Goal: Communication & Community: Answer question/provide support

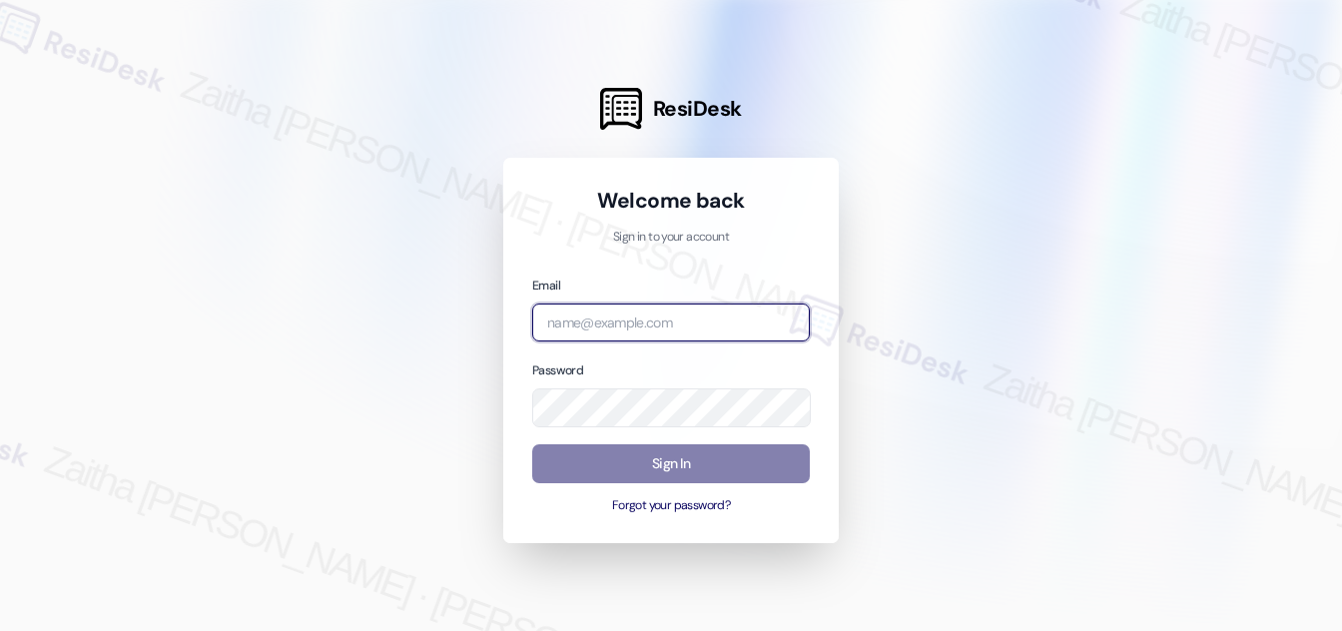
click at [710, 324] on input "email" at bounding box center [671, 322] width 278 height 39
type input "[EMAIL_ADDRESS][PERSON_NAME][DOMAIN_NAME]"
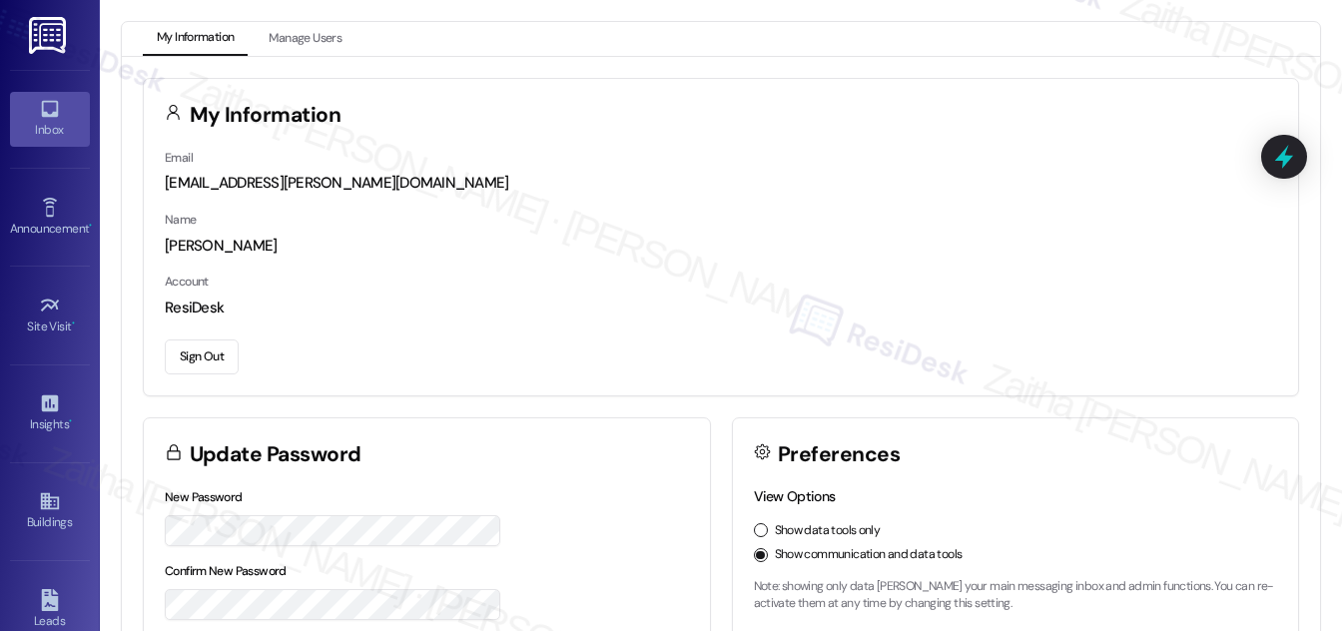
click at [61, 116] on link "Inbox" at bounding box center [50, 119] width 80 height 54
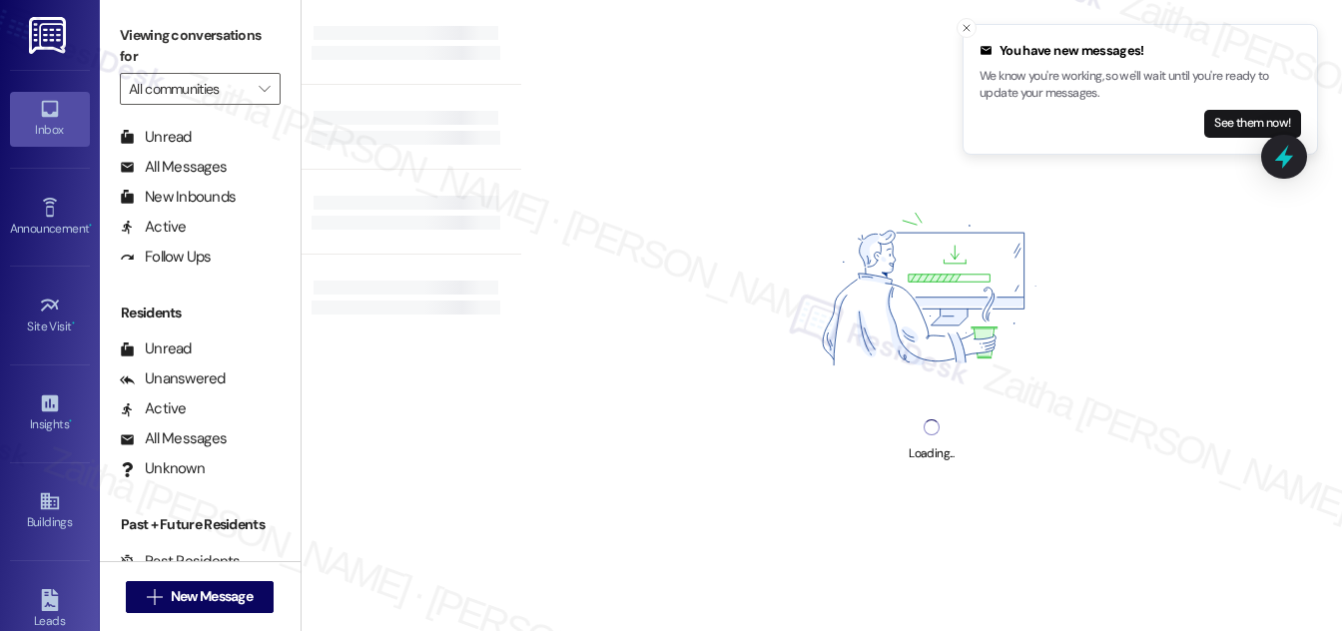
scroll to position [383, 0]
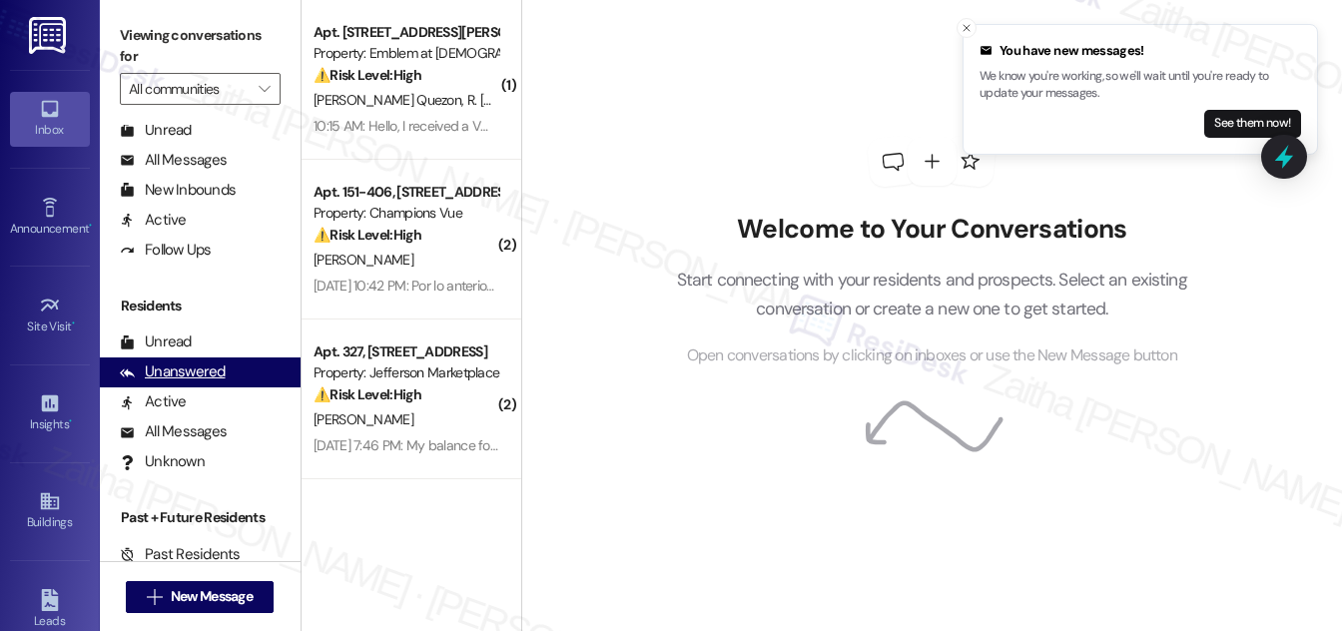
click at [184, 379] on div "Unanswered" at bounding box center [173, 371] width 106 height 21
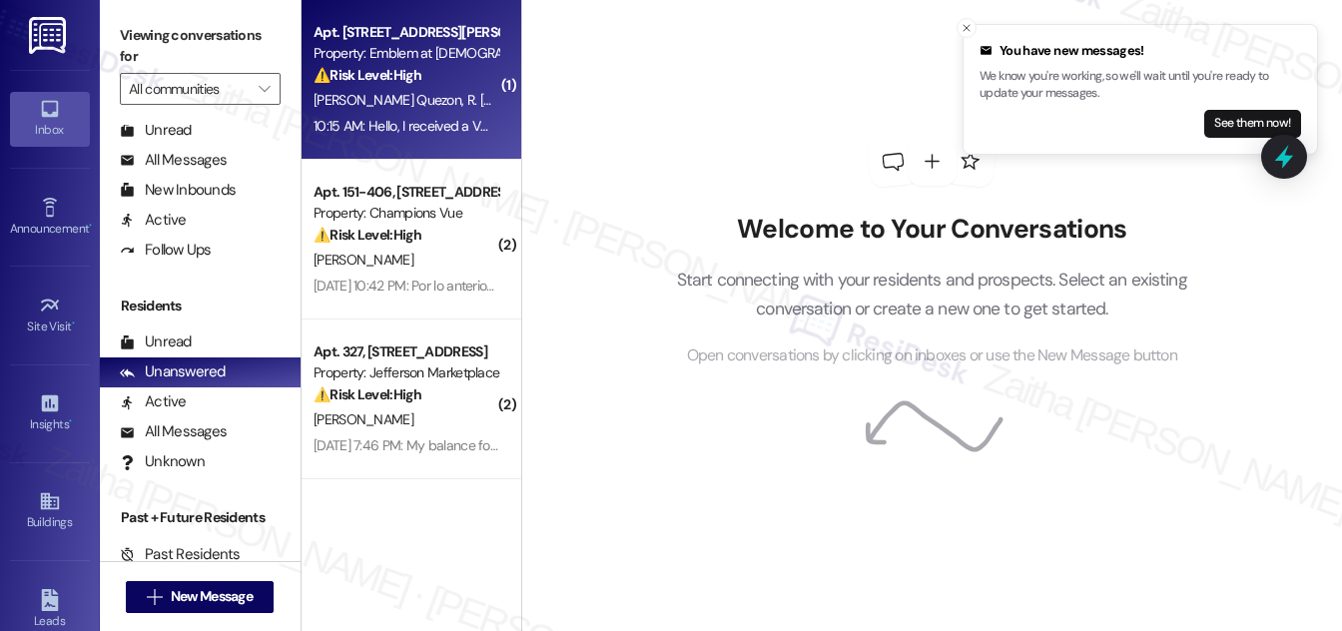
click at [453, 98] on div "[PERSON_NAME][GEOGRAPHIC_DATA]" at bounding box center [405, 100] width 189 height 25
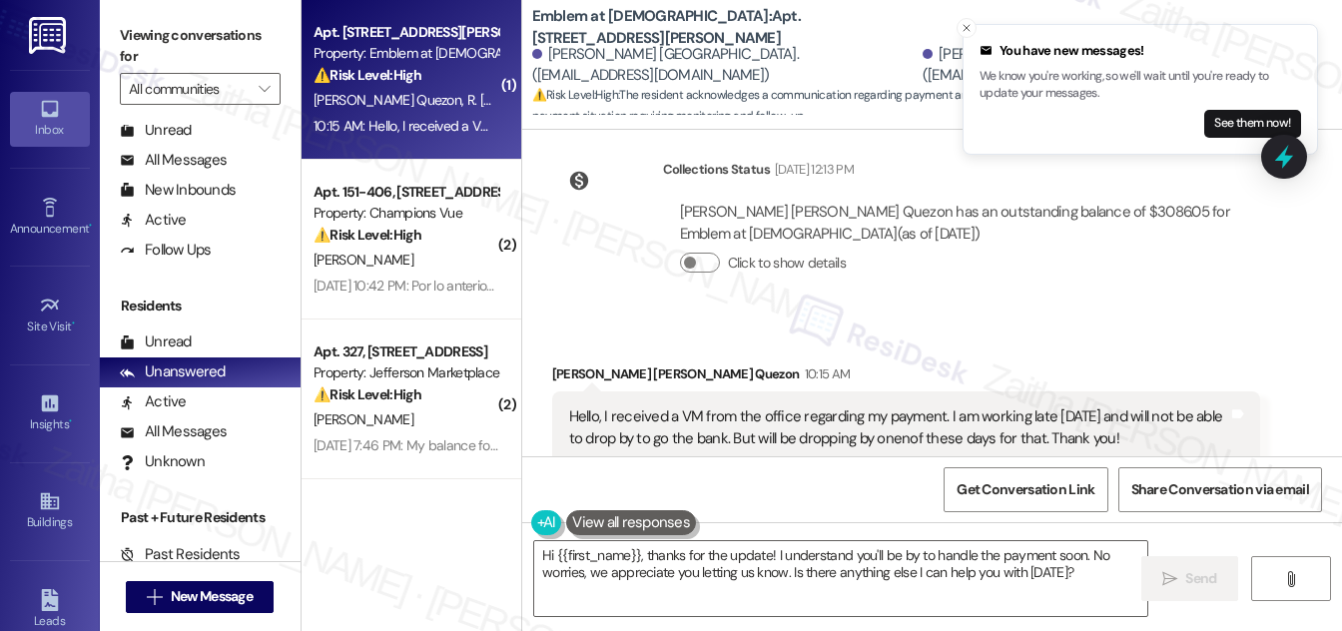
scroll to position [2216, 0]
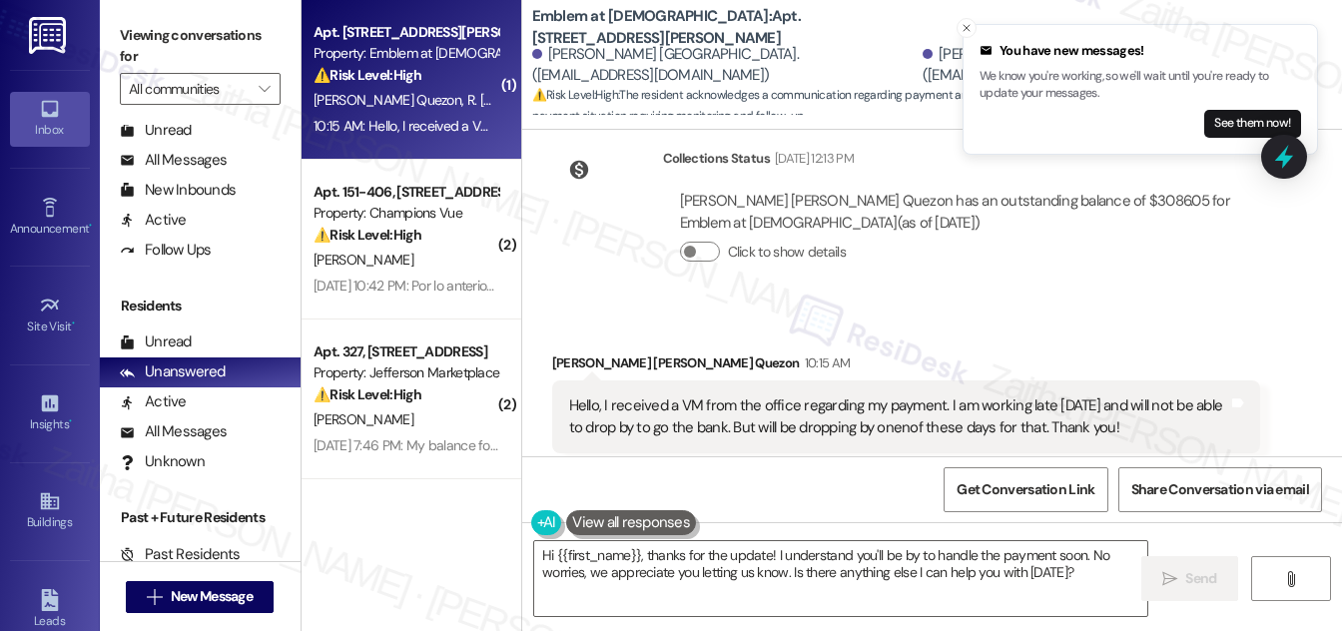
click at [566, 352] on div "[PERSON_NAME] [PERSON_NAME] Quezon 10:15 AM" at bounding box center [906, 366] width 708 height 28
copy div "[PERSON_NAME]"
click at [613, 556] on textarea "Hi {{first_name}}, thanks for the update! I understand you'll be by to handle t…" at bounding box center [840, 578] width 613 height 75
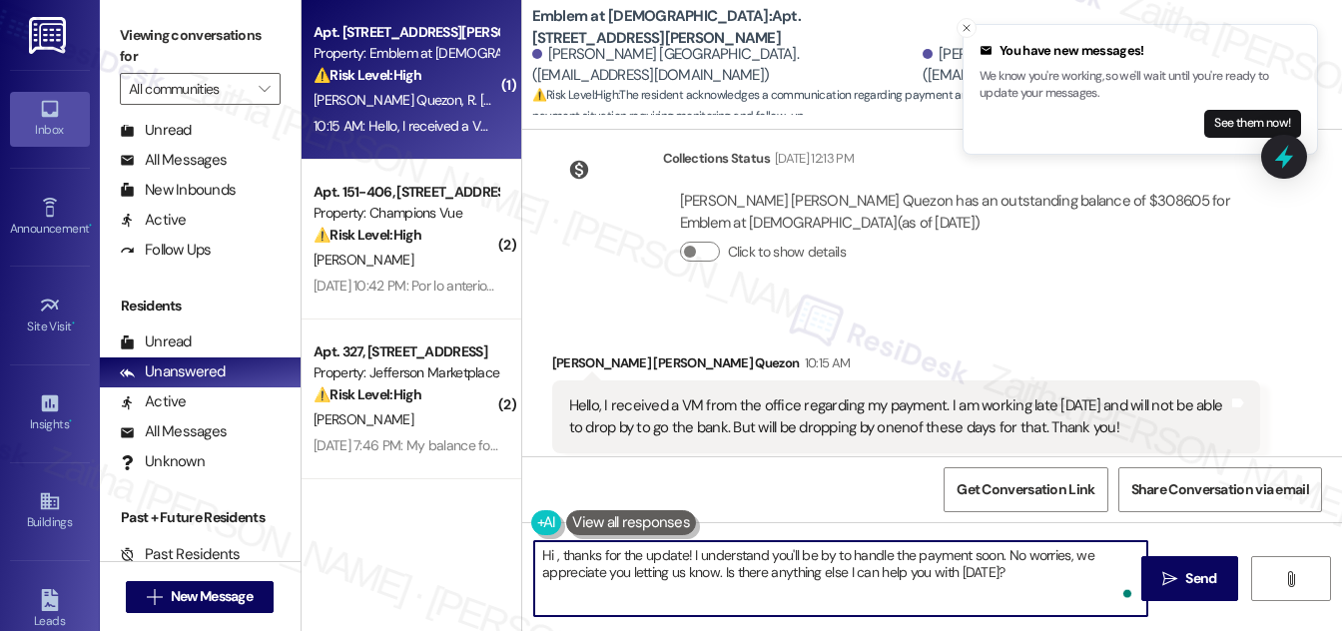
paste textarea "[PERSON_NAME]"
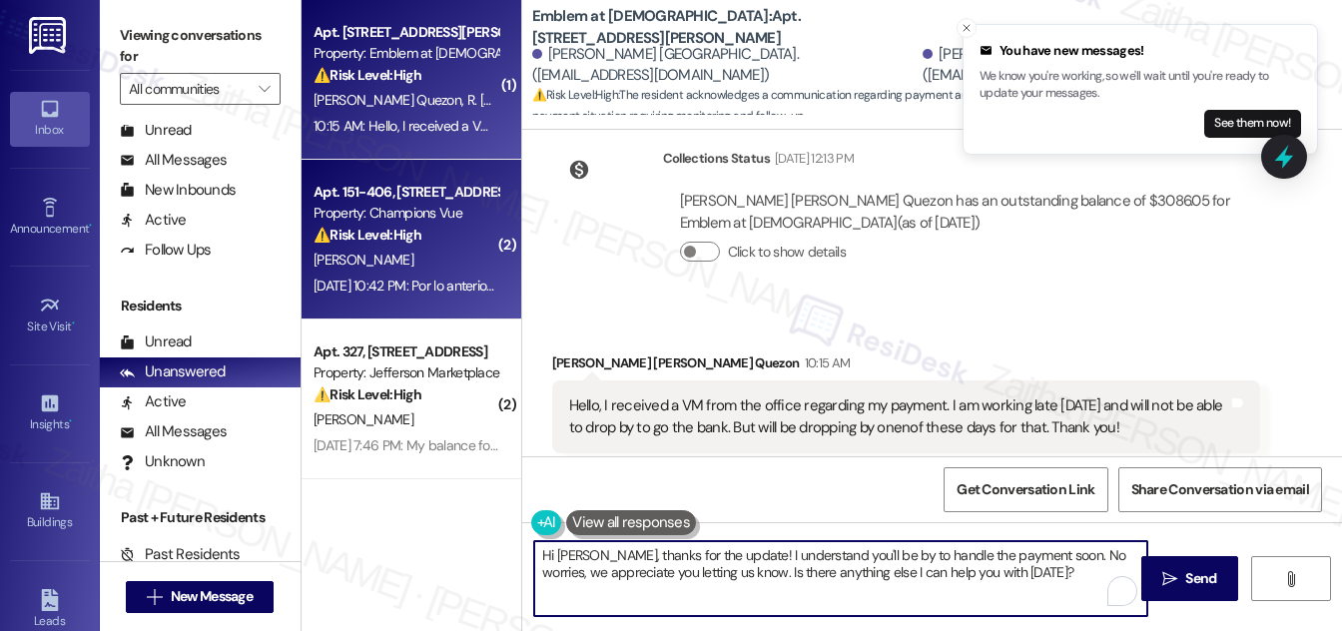
type textarea "Hi [PERSON_NAME], thanks for the update! I understand you'll be by to handle th…"
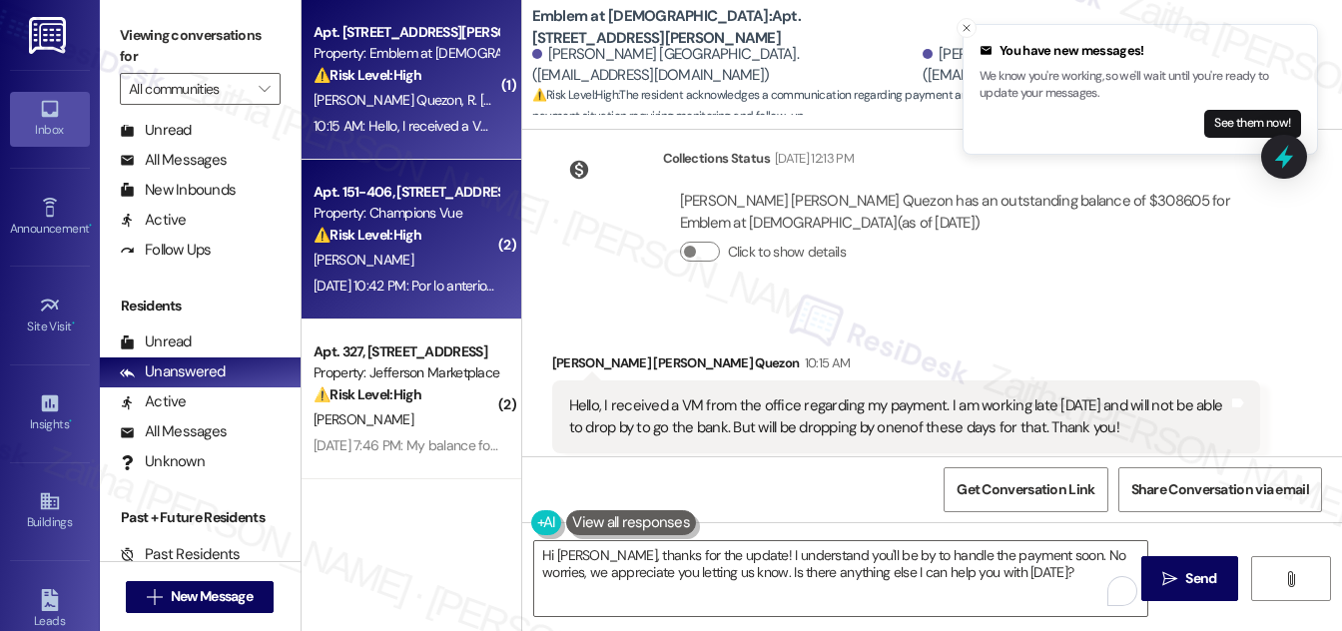
click at [420, 251] on div "[PERSON_NAME]" at bounding box center [405, 260] width 189 height 25
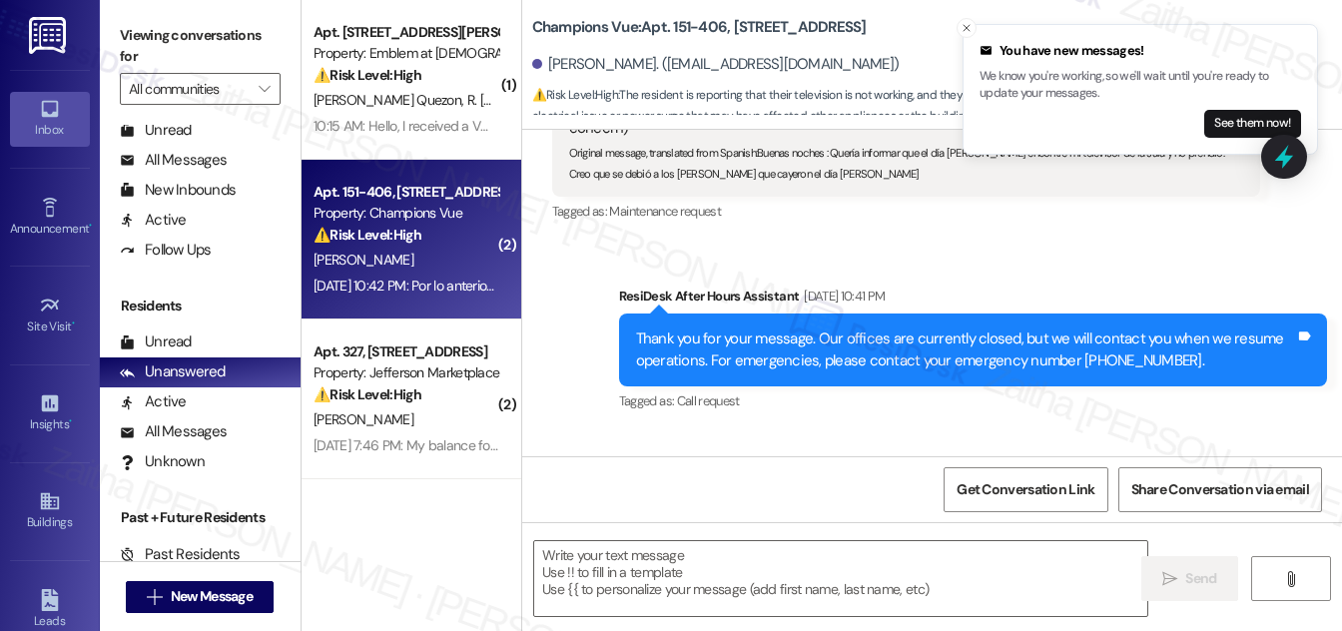
type textarea "Fetching suggested responses. Please feel free to read through the conversation…"
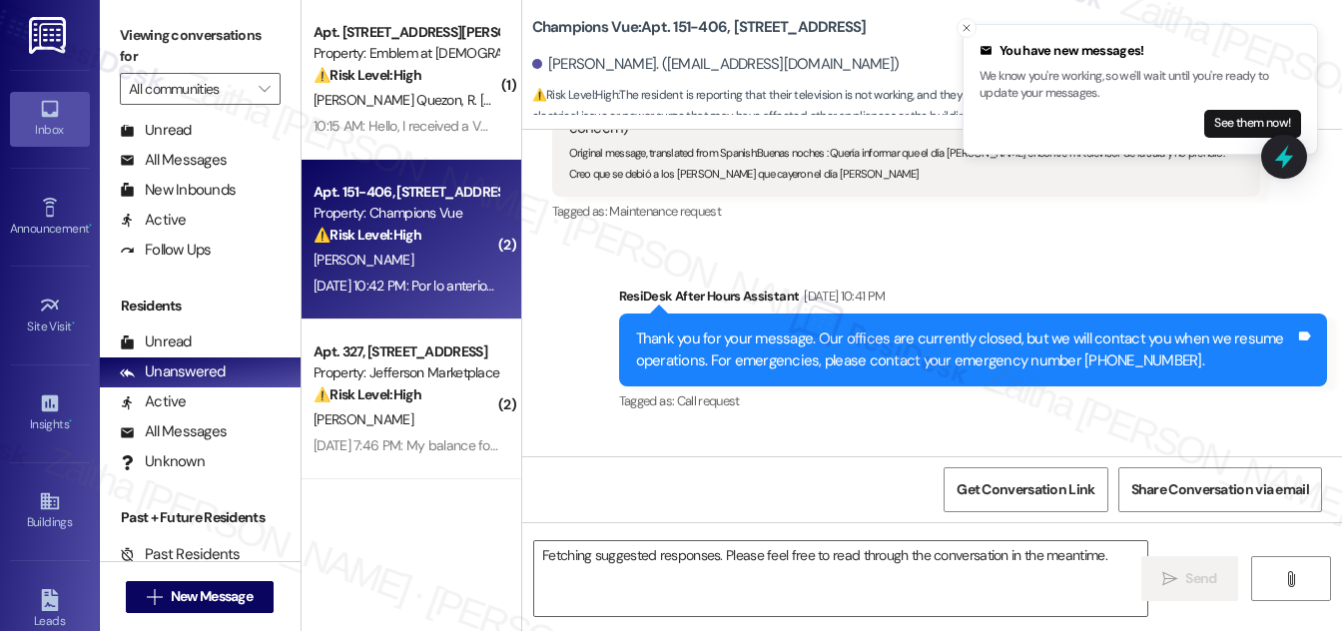
scroll to position [484, 0]
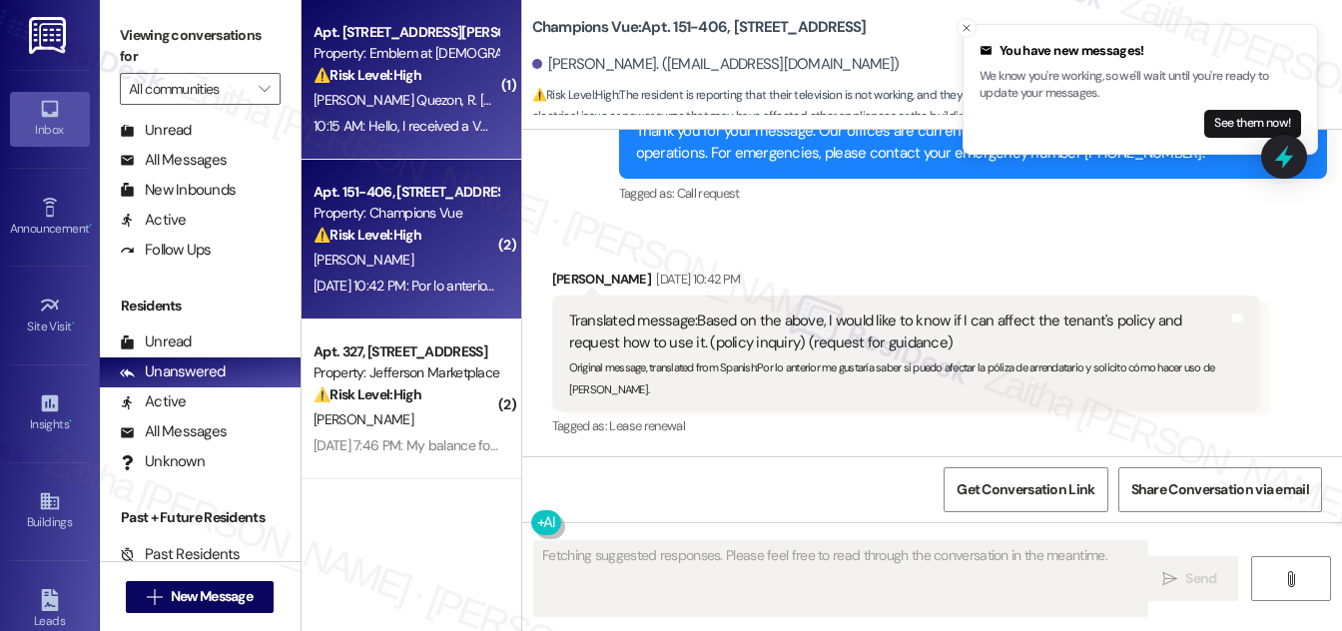
click at [441, 94] on div "[PERSON_NAME][GEOGRAPHIC_DATA]" at bounding box center [405, 100] width 189 height 25
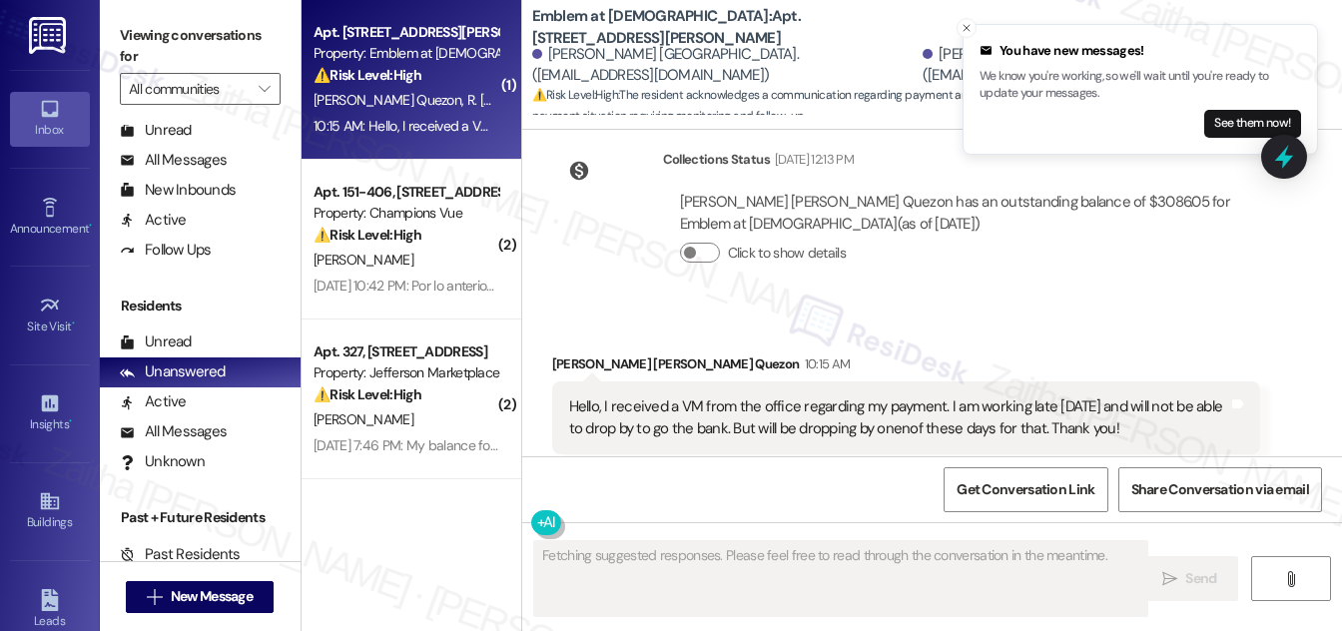
scroll to position [2216, 0]
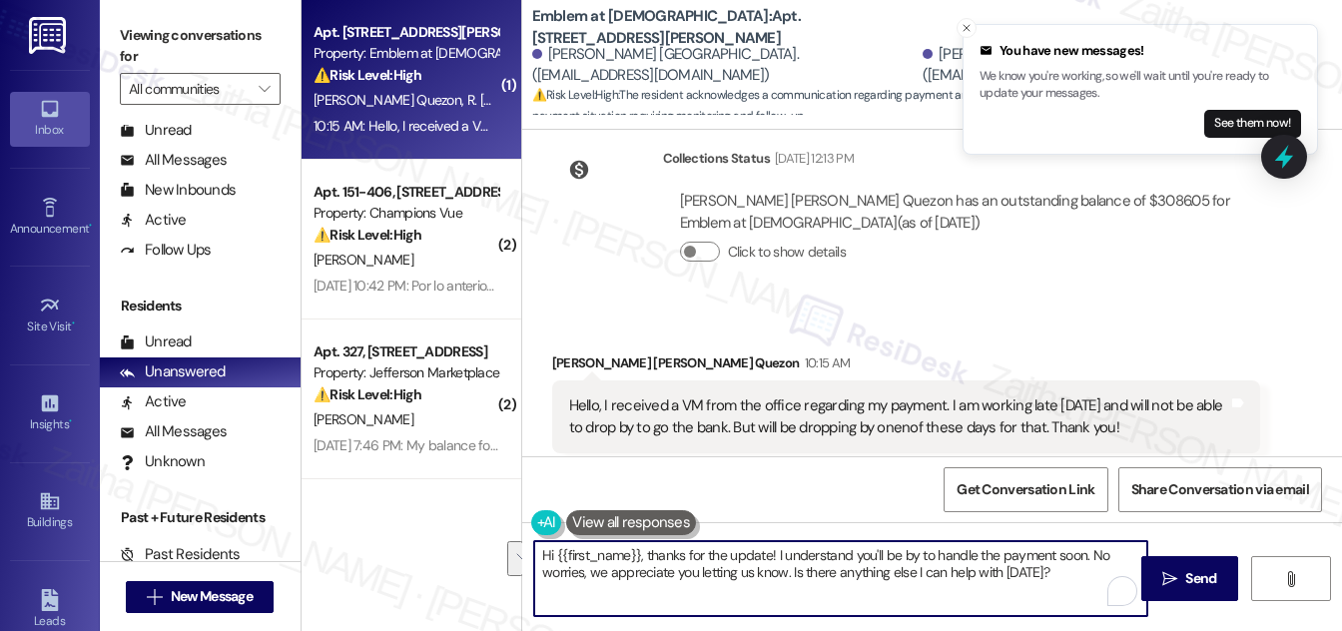
drag, startPoint x: 1088, startPoint y: 553, endPoint x: 585, endPoint y: 587, distance: 504.3
click at [585, 587] on textarea "Hi {{first_name}}, thanks for the update! I understand you'll be by to handle t…" at bounding box center [840, 578] width 613 height 75
click at [1062, 554] on textarea "Hi {{first_name}}, thanks for the update! I understand you'll be by to handle t…" at bounding box center [840, 578] width 613 height 75
drag, startPoint x: 950, startPoint y: 571, endPoint x: 970, endPoint y: 598, distance: 33.5
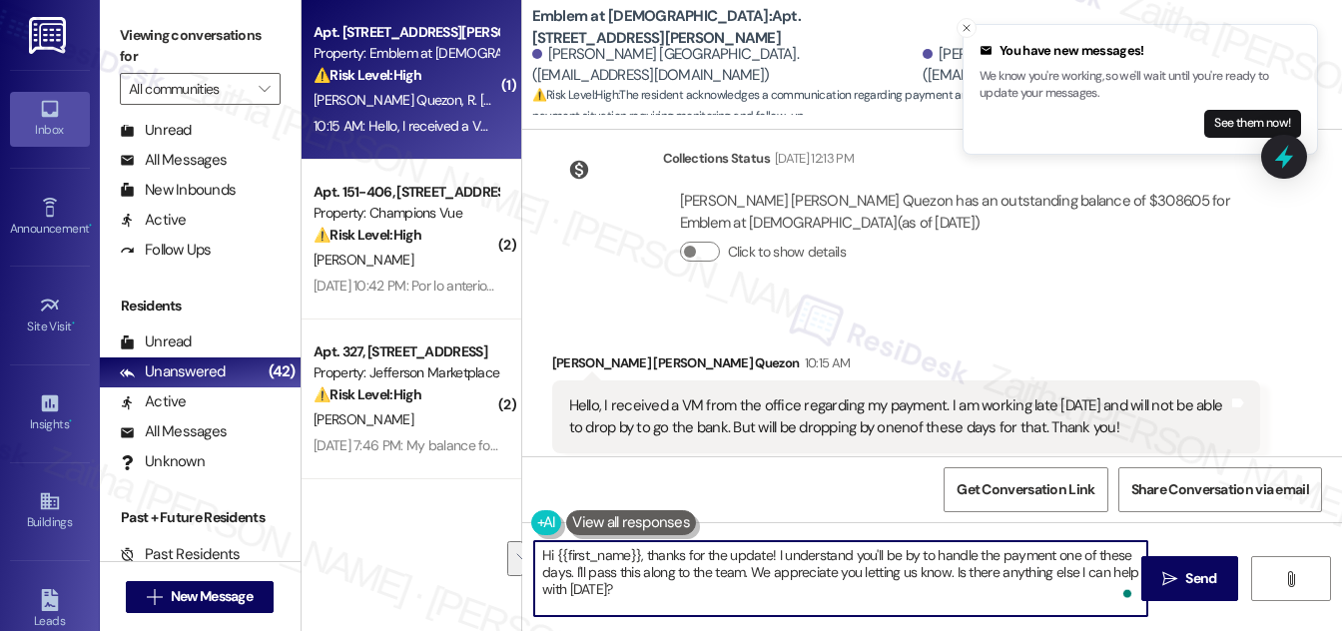
click at [970, 598] on textarea "Hi {{first_name}}, thanks for the update! I understand you'll be by to handle t…" at bounding box center [840, 578] width 613 height 75
click at [654, 595] on textarea "Hi {{first_name}}, thanks for the update! I understand you'll be by to handle t…" at bounding box center [840, 578] width 613 height 75
drag, startPoint x: 537, startPoint y: 554, endPoint x: 744, endPoint y: 598, distance: 211.3
click at [744, 598] on textarea "Hi {{first_name}}, thanks for the update! I understand you'll be by to handle t…" at bounding box center [840, 578] width 613 height 75
type textarea "Hi {{first_name}}, thanks for the update! I understand you'll be by to handle t…"
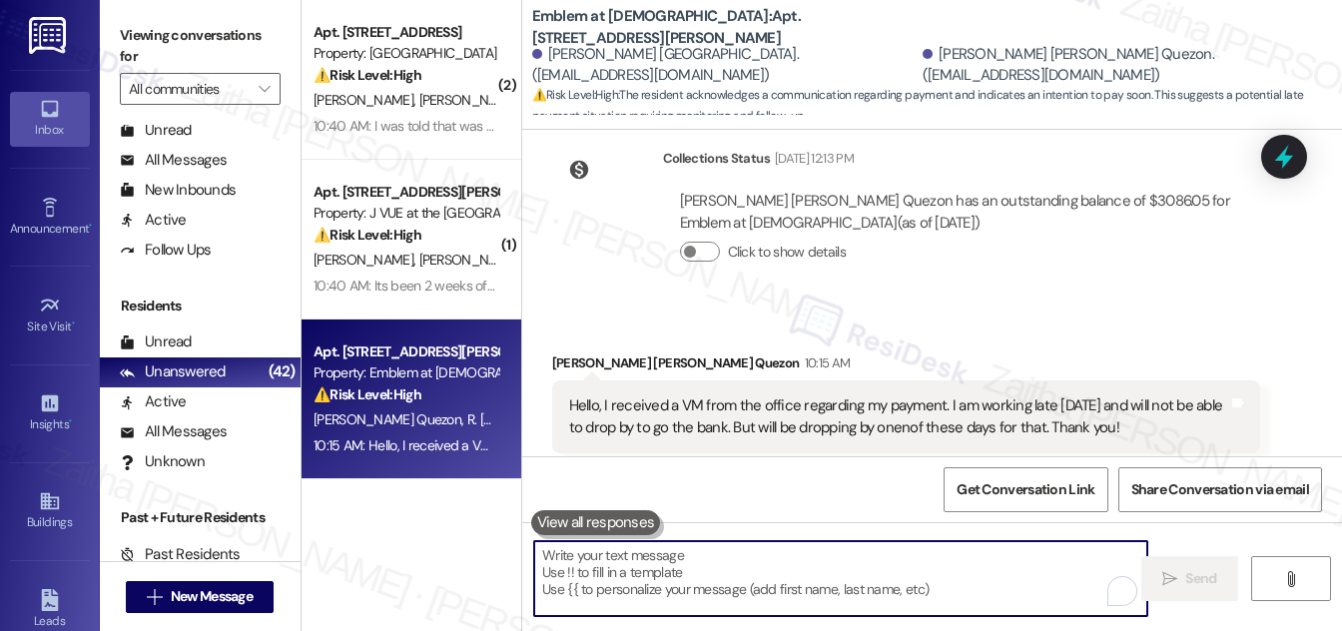
click at [585, 512] on button at bounding box center [596, 522] width 130 height 25
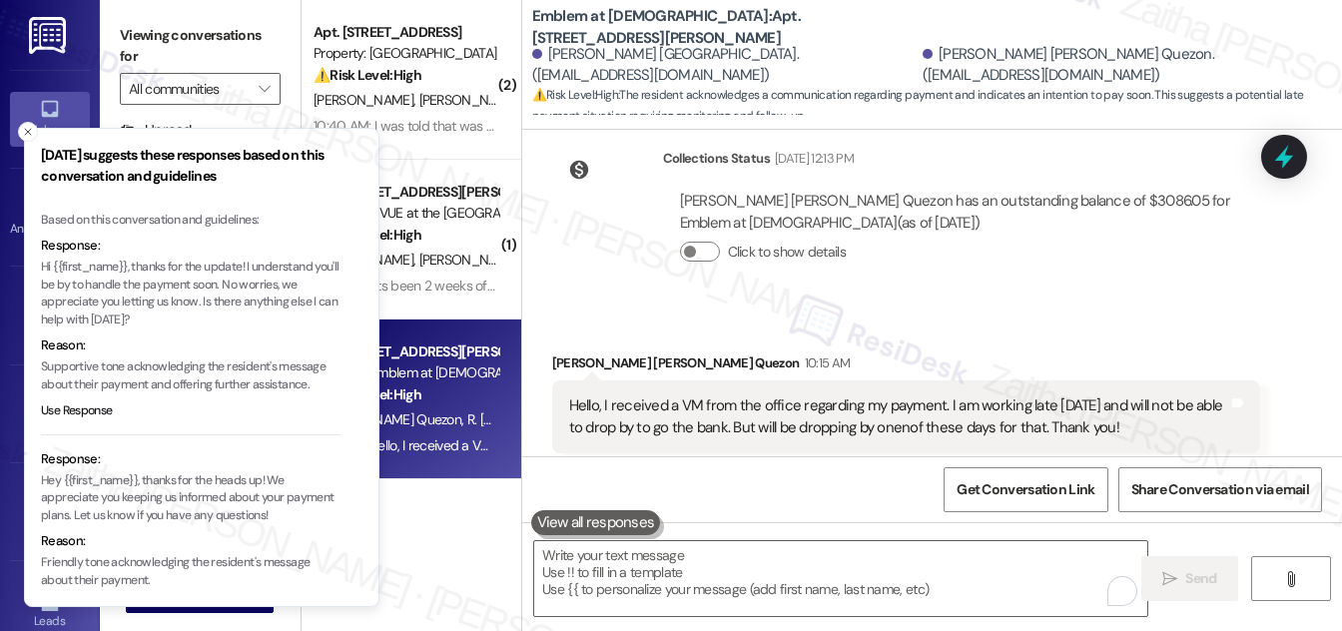
click at [41, 268] on p "Hi {{first_name}}, thanks for the update! I understand you'll be by to handle t…" at bounding box center [191, 294] width 300 height 70
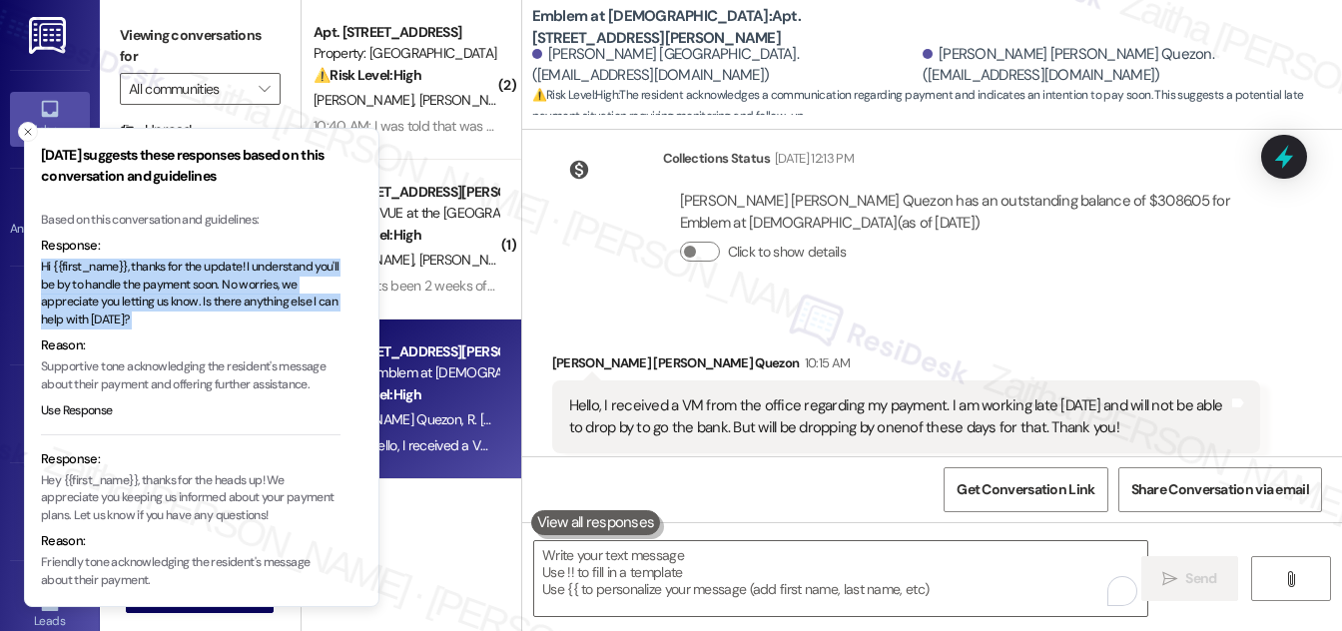
drag, startPoint x: 41, startPoint y: 268, endPoint x: 155, endPoint y: 317, distance: 124.3
click at [154, 317] on p "Hi {{first_name}}, thanks for the update! I understand you'll be by to handle t…" at bounding box center [191, 294] width 300 height 70
copy p "Hi {{first_name}}, thanks for the update! I understand you'll be by to handle t…"
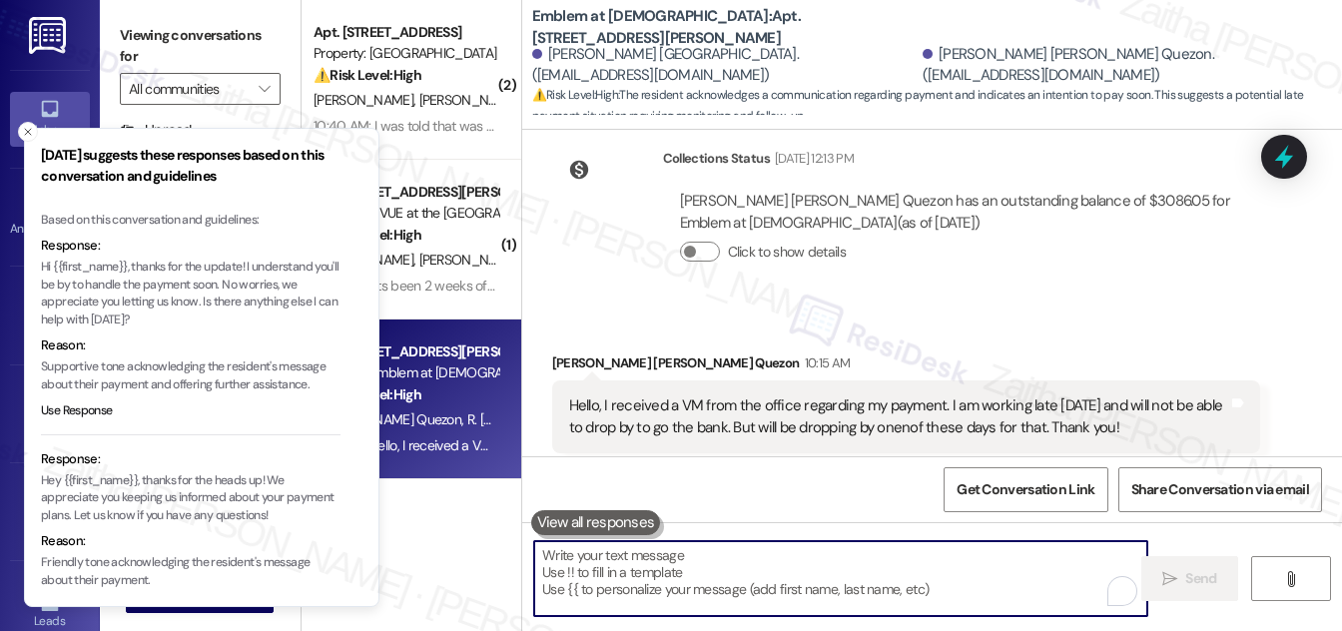
click at [615, 568] on textarea "To enrich screen reader interactions, please activate Accessibility in Grammarl…" at bounding box center [840, 578] width 613 height 75
click at [24, 130] on icon "Close toast" at bounding box center [28, 132] width 12 height 12
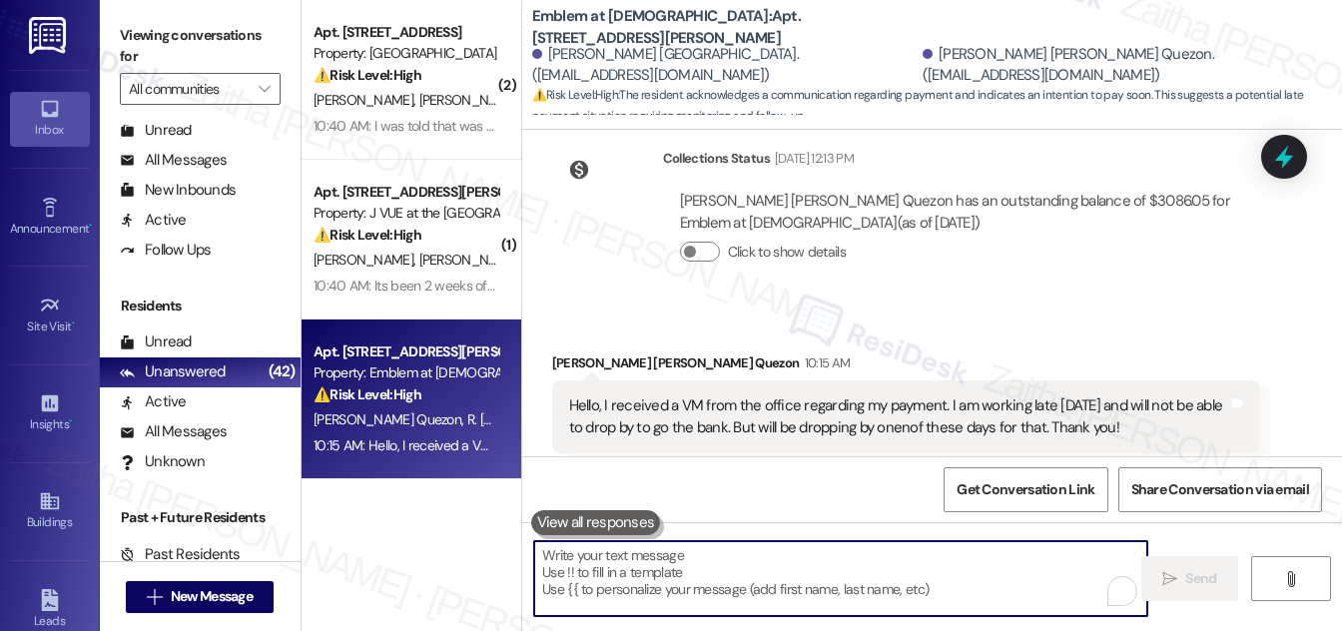
paste textarea "Hi {{first_name}}, thanks for the update! I understand you'll be by to handle t…"
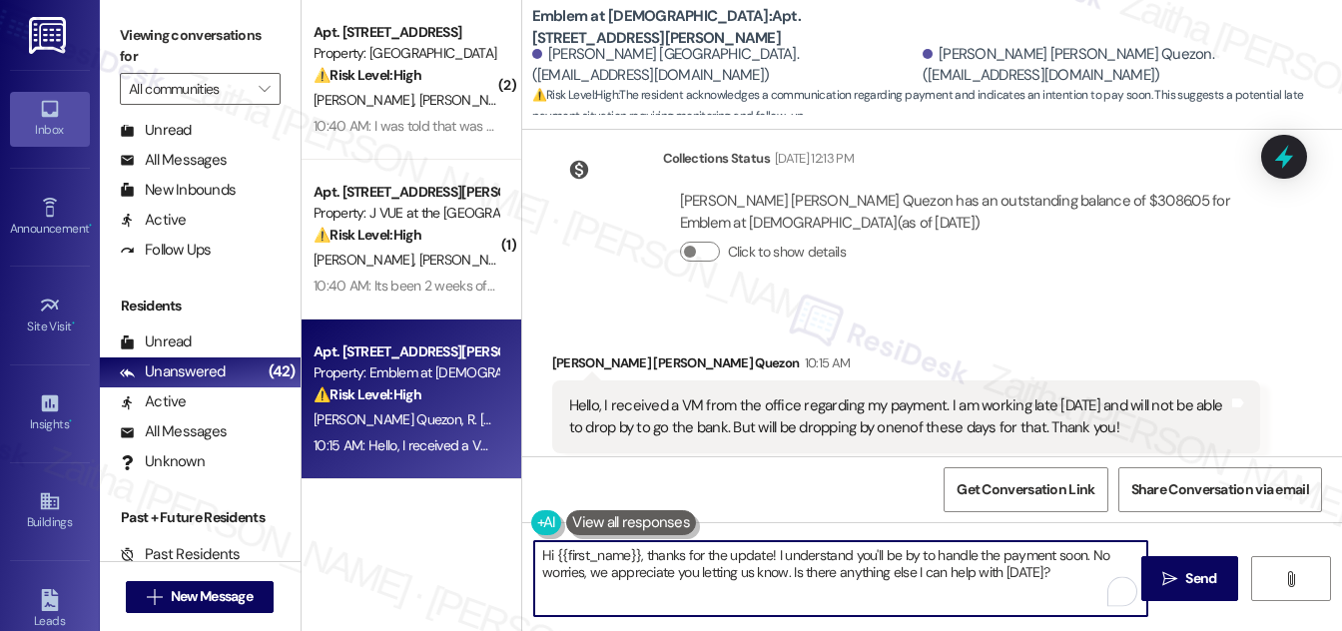
click at [554, 352] on div "[PERSON_NAME] [PERSON_NAME] Quezon 10:15 AM" at bounding box center [906, 366] width 708 height 28
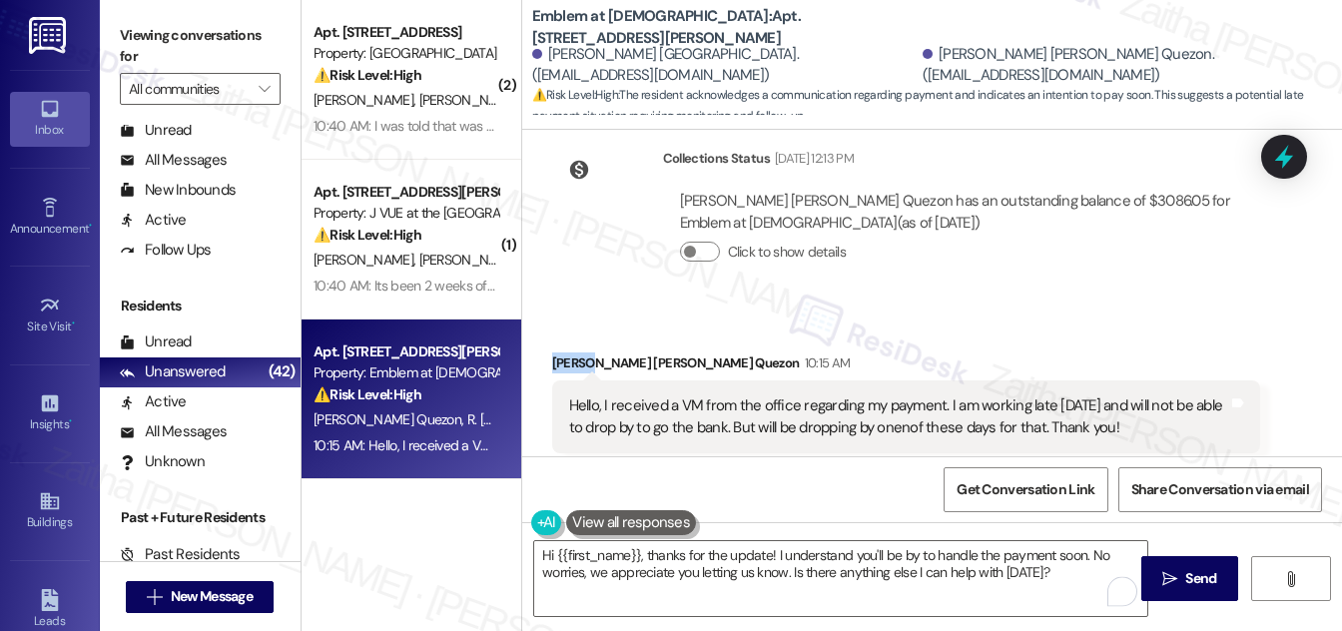
click at [554, 352] on div "[PERSON_NAME] [PERSON_NAME] Quezon 10:15 AM" at bounding box center [906, 366] width 708 height 28
copy div "[PERSON_NAME]"
click at [606, 556] on textarea "Hi {{first_name}}, thanks for the update! I understand you'll be by to handle t…" at bounding box center [840, 578] width 613 height 75
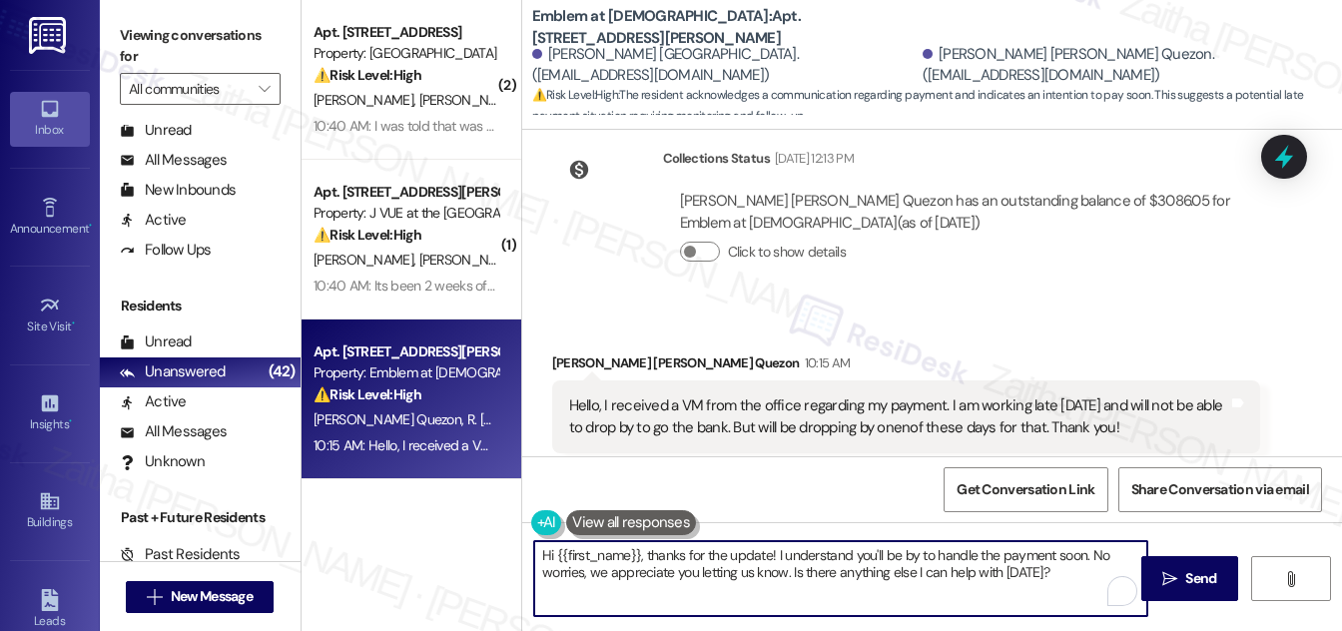
click at [606, 556] on textarea "Hi {{first_name}}, thanks for the update! I understand you'll be by to handle t…" at bounding box center [840, 578] width 613 height 75
paste textarea "[PERSON_NAME]"
drag, startPoint x: 1031, startPoint y: 552, endPoint x: 1088, endPoint y: 558, distance: 57.2
click at [1088, 558] on textarea "Hi [PERSON_NAME], thanks for the update! I understand you'll be by to handle th…" at bounding box center [840, 578] width 613 height 75
drag, startPoint x: 817, startPoint y: 569, endPoint x: 1067, endPoint y: 570, distance: 250.6
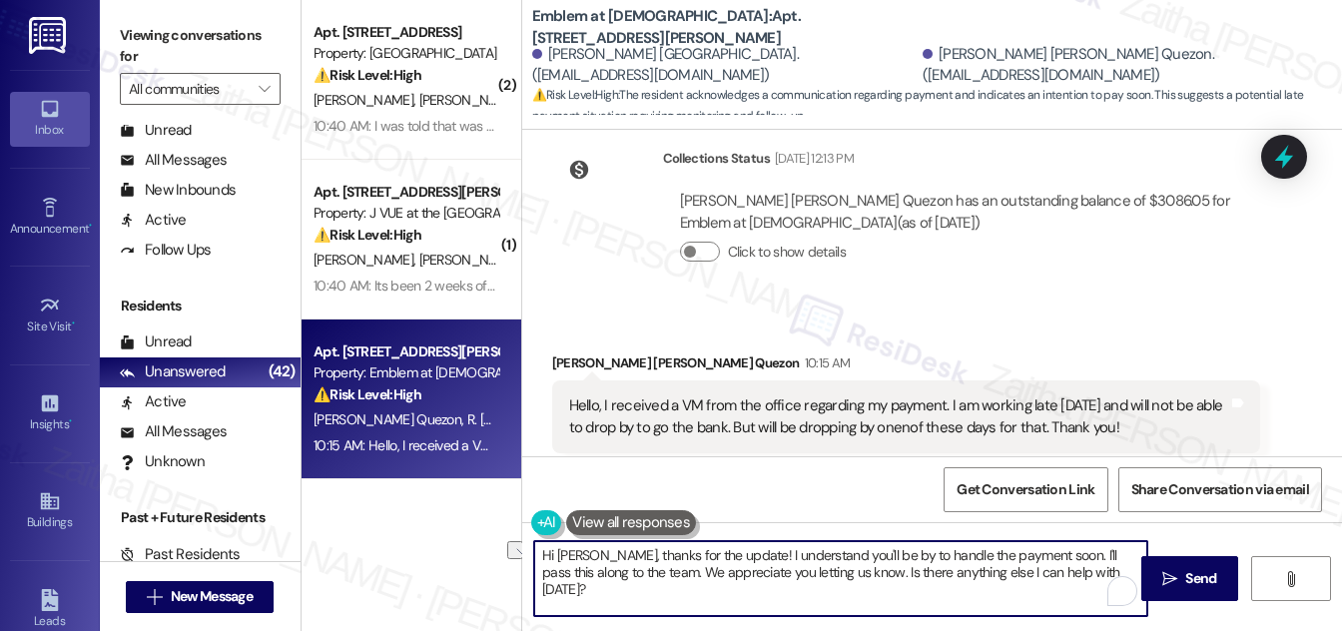
click at [1067, 570] on textarea "Hi [PERSON_NAME], thanks for the update! I understand you'll be by to handle th…" at bounding box center [840, 578] width 613 height 75
type textarea "Hi [PERSON_NAME], thanks for the update! I understand you'll be by to handle th…"
click at [1188, 579] on span "Send" at bounding box center [1200, 578] width 31 height 21
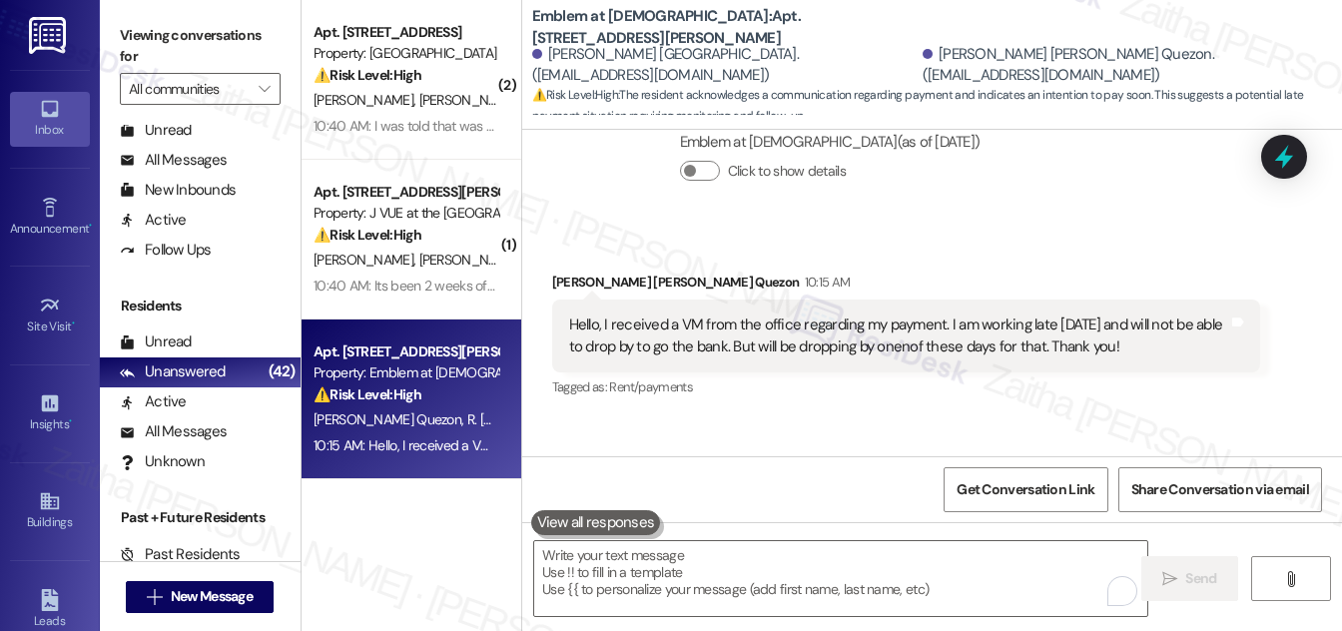
scroll to position [2377, 0]
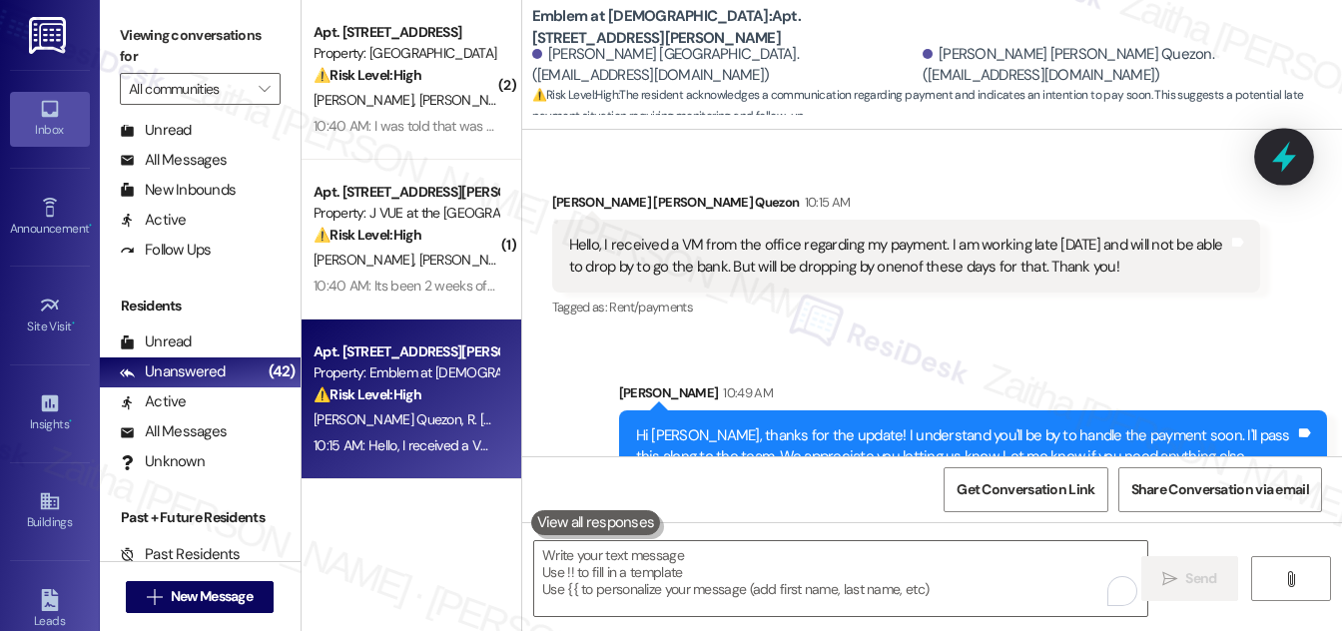
click at [1265, 151] on div at bounding box center [1284, 156] width 60 height 57
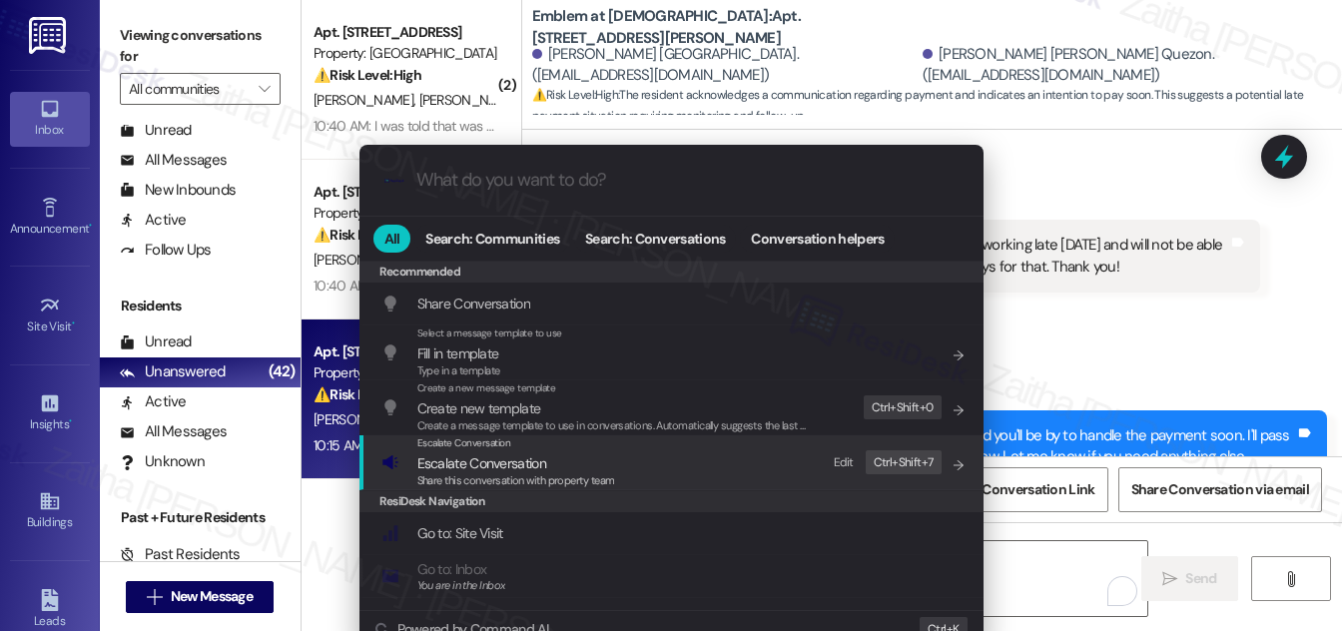
click at [468, 454] on span "Escalate Conversation" at bounding box center [481, 463] width 129 height 18
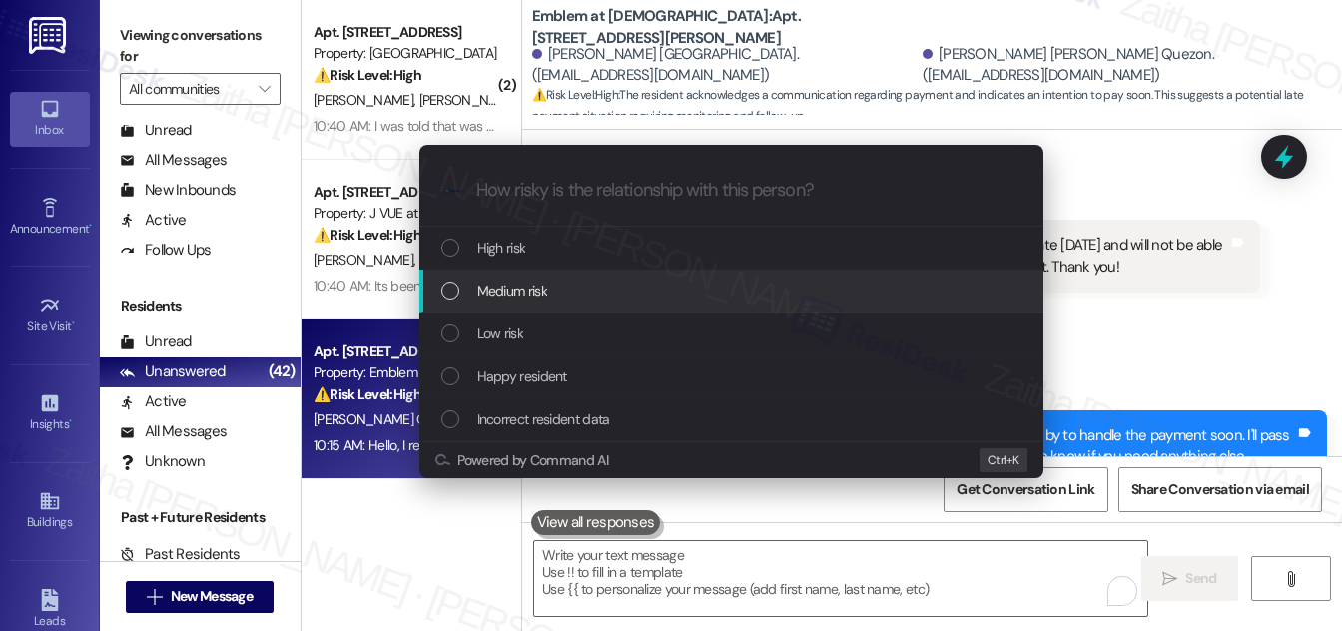
click at [543, 282] on span "Medium risk" at bounding box center [512, 291] width 70 height 22
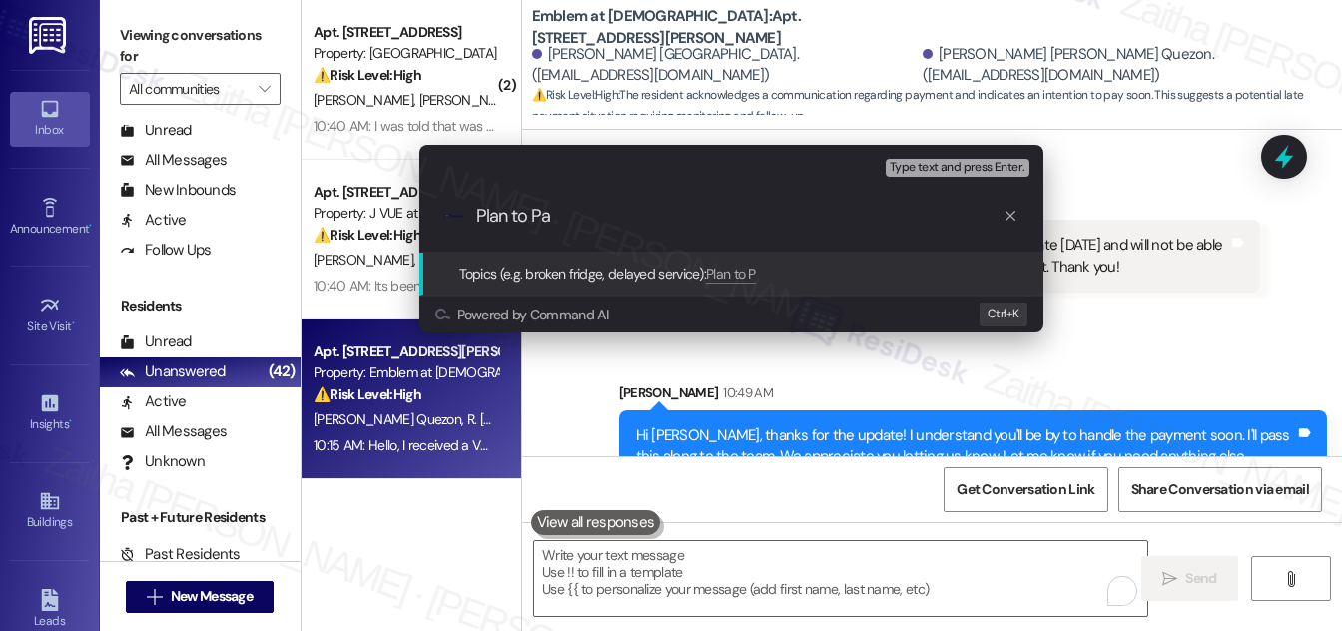
type input "Plan to Pay"
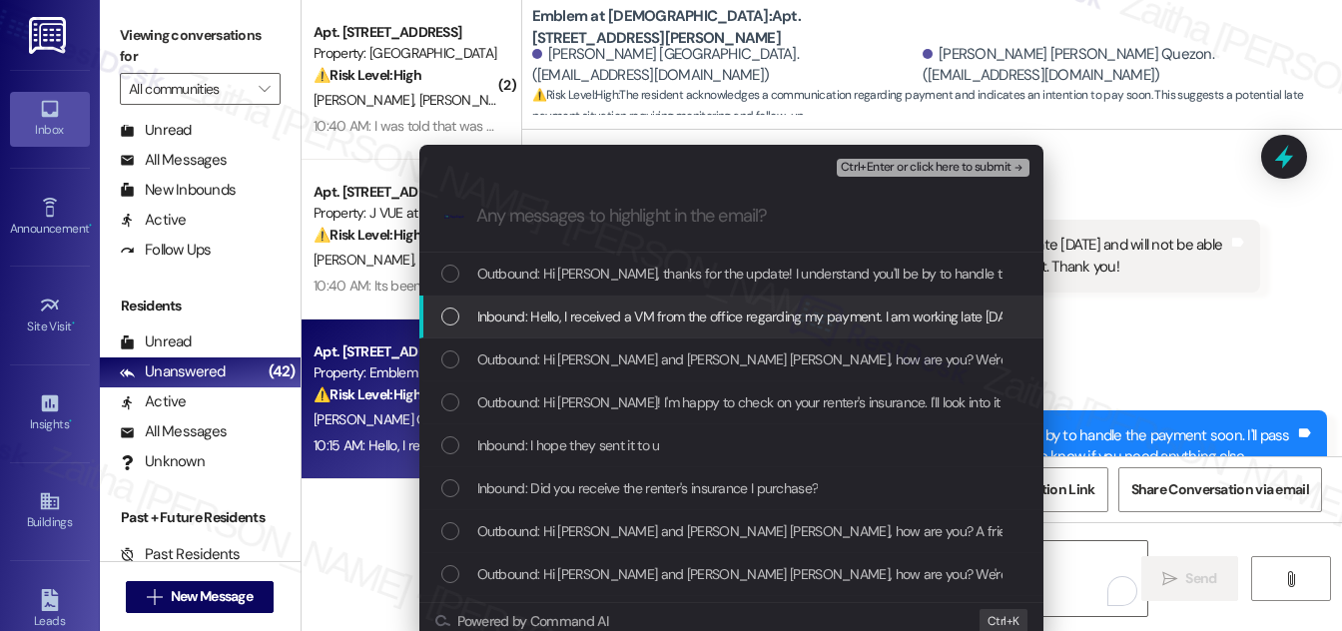
click at [450, 313] on div "List of options" at bounding box center [450, 316] width 18 height 18
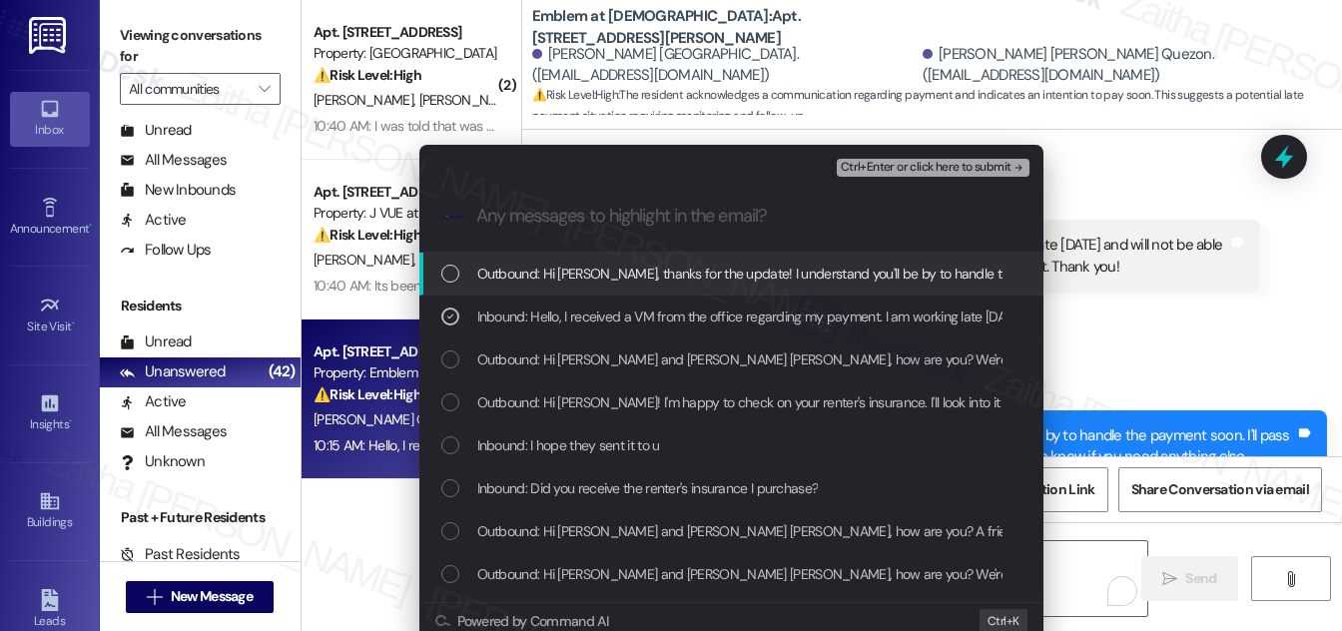
click at [915, 170] on span "Ctrl+Enter or click here to submit" at bounding box center [926, 168] width 171 height 14
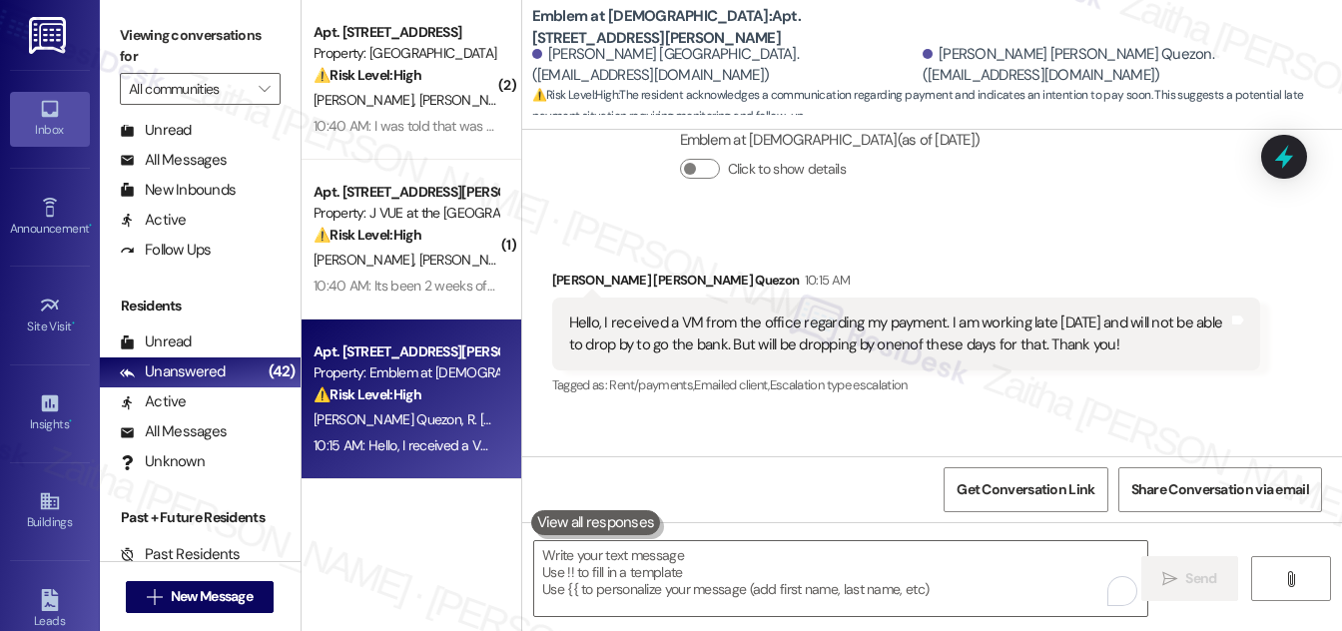
scroll to position [2406, 0]
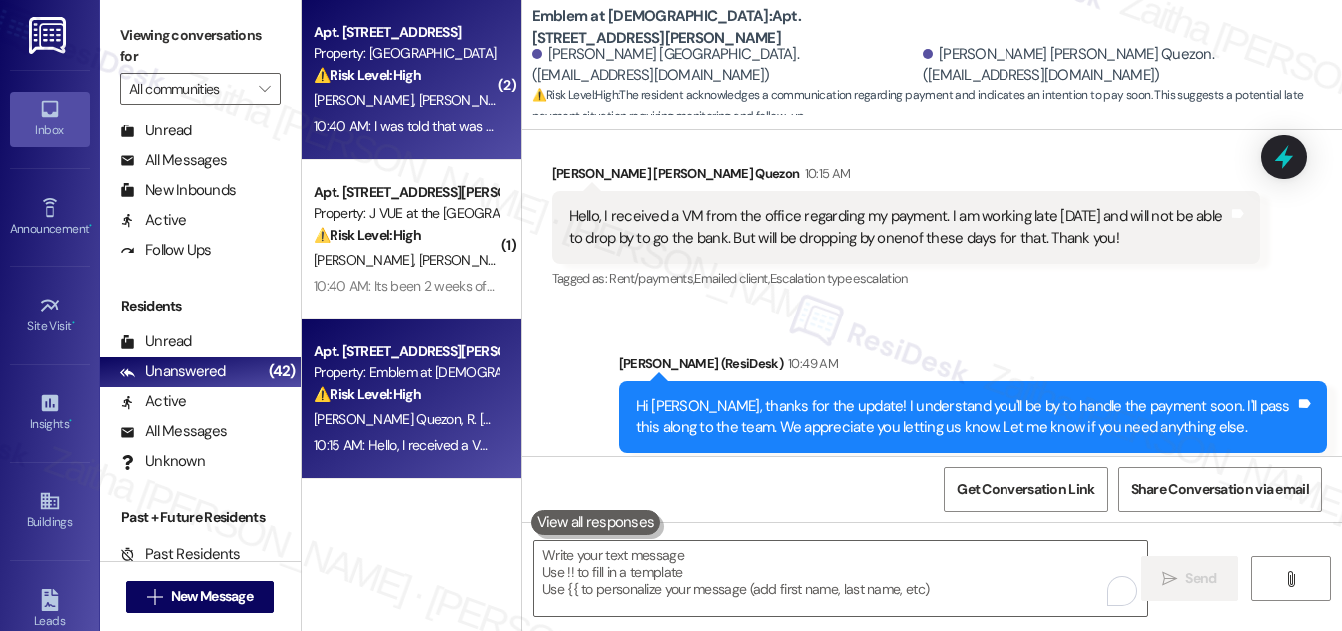
click at [453, 92] on div "[PERSON_NAME] [PERSON_NAME]" at bounding box center [405, 100] width 189 height 25
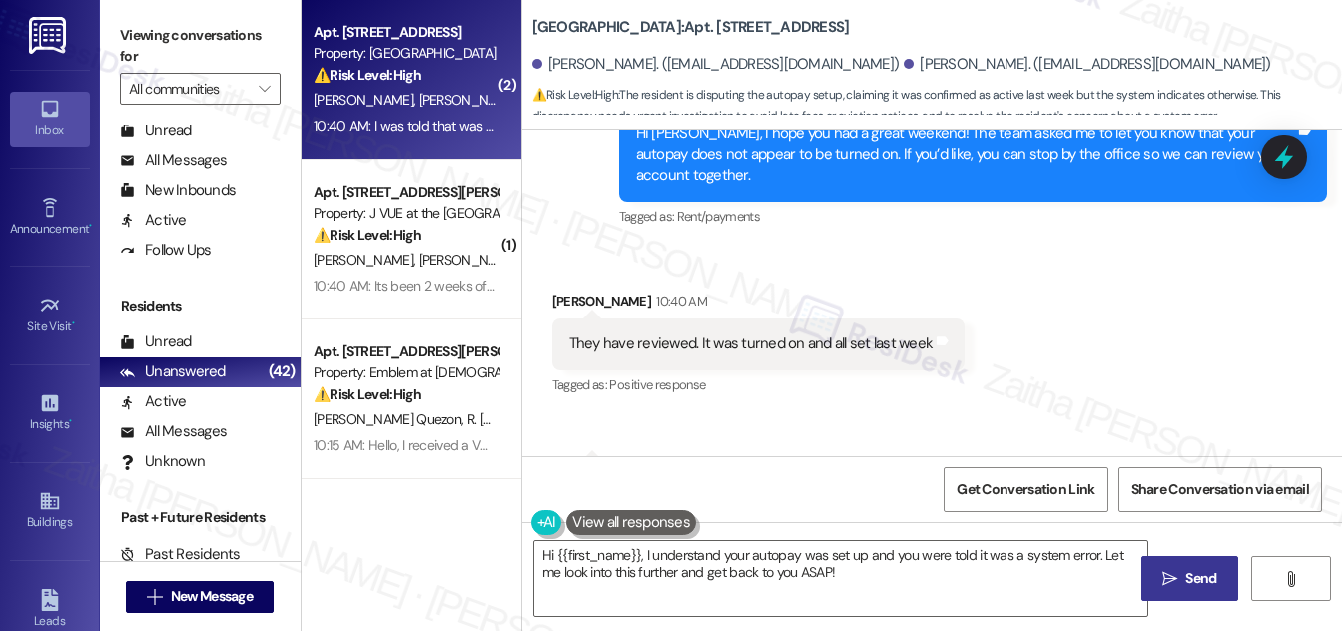
scroll to position [3665, 0]
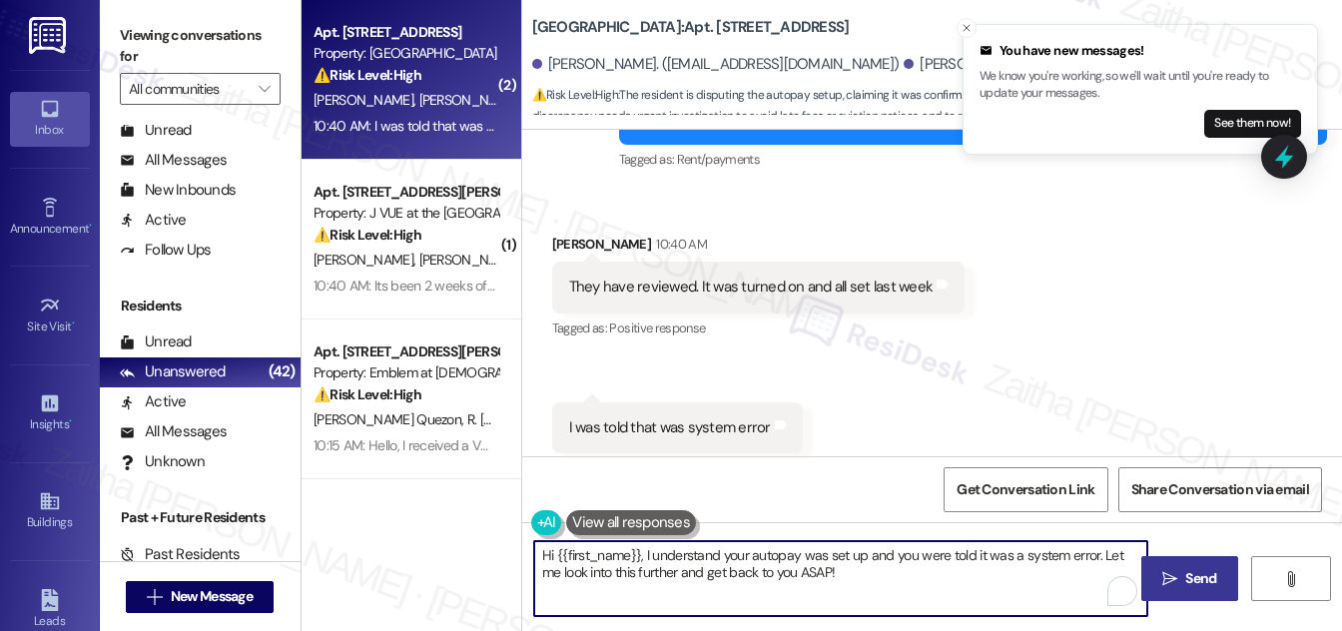
drag, startPoint x: 639, startPoint y: 556, endPoint x: 528, endPoint y: 545, distance: 111.4
click at [528, 545] on div "Hi {{first_name}}, I understand your autopay was set up and you were told it wa…" at bounding box center [830, 578] width 615 height 77
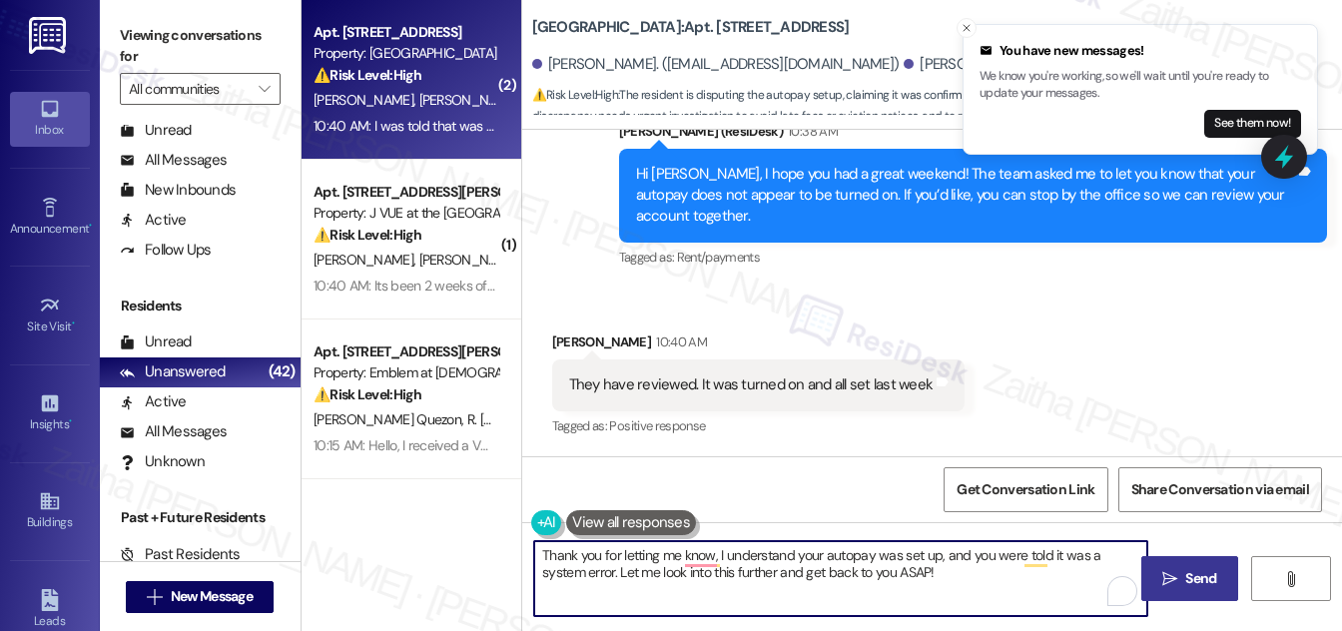
scroll to position [3666, 0]
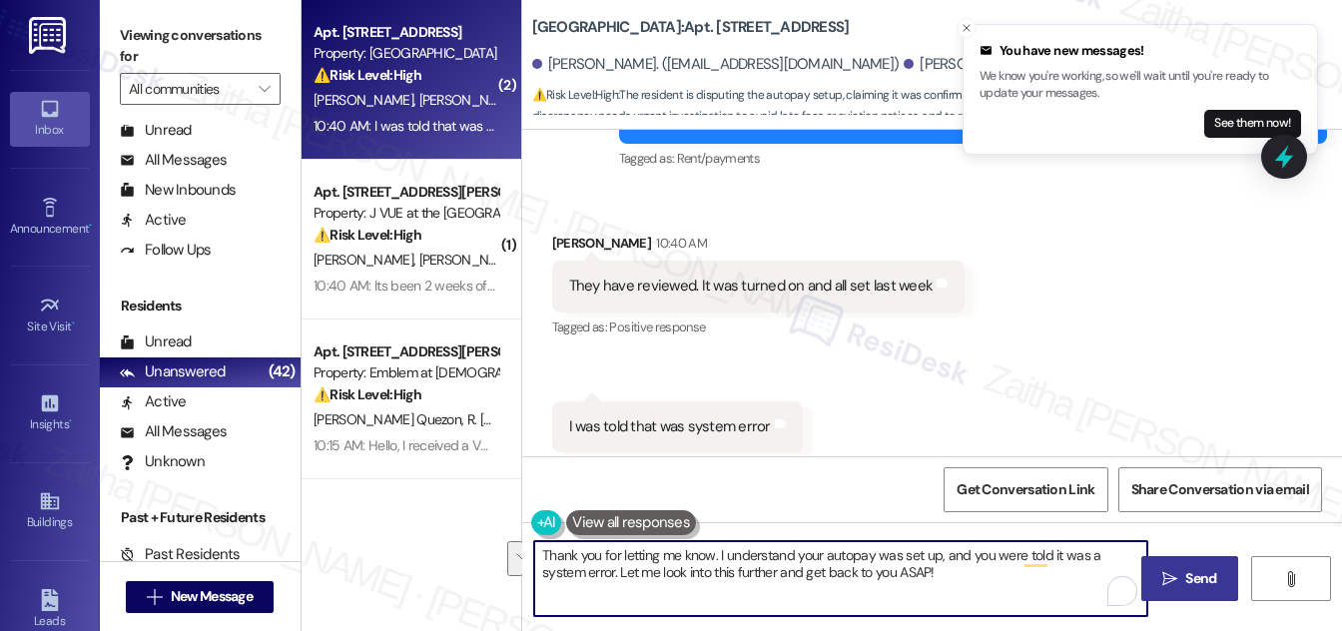
drag, startPoint x: 721, startPoint y: 552, endPoint x: 923, endPoint y: 593, distance: 206.8
click at [922, 593] on textarea "Thank you for letting me know. I understand your autopay was set up, and you we…" at bounding box center [840, 578] width 613 height 75
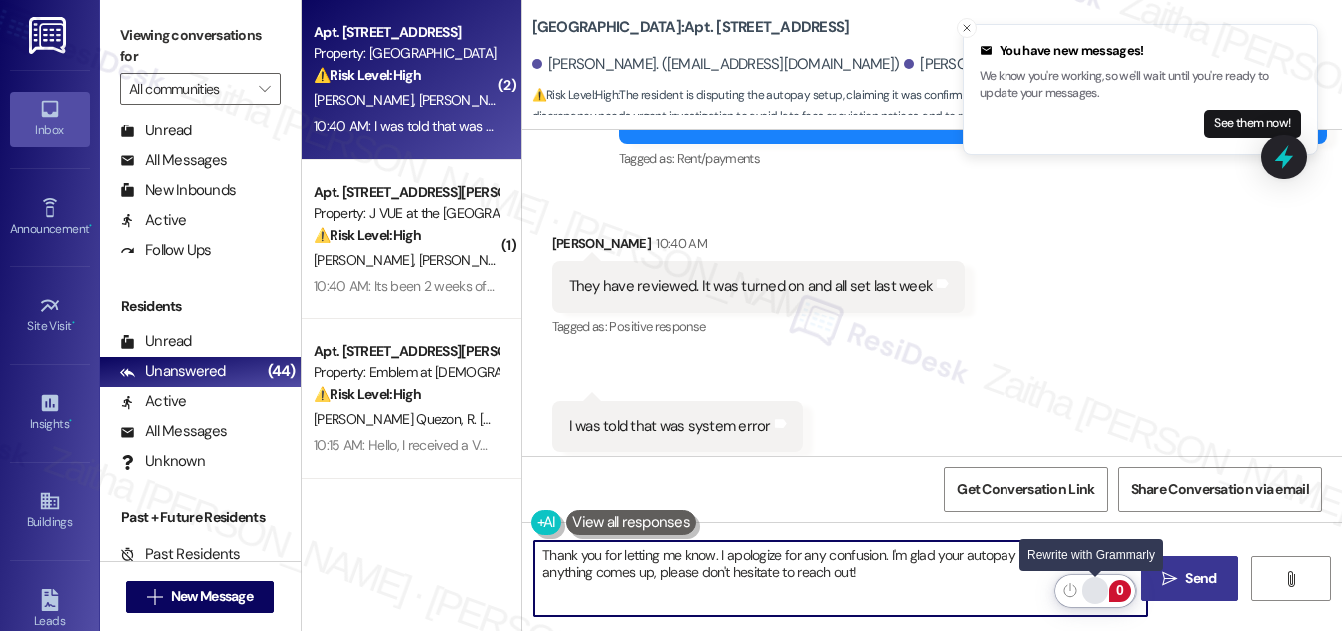
type textarea "Thank you for letting me know. I apologize for any confusion. I'm glad your aut…"
click at [1091, 589] on div "Rewrite with Grammarly" at bounding box center [1095, 590] width 22 height 23
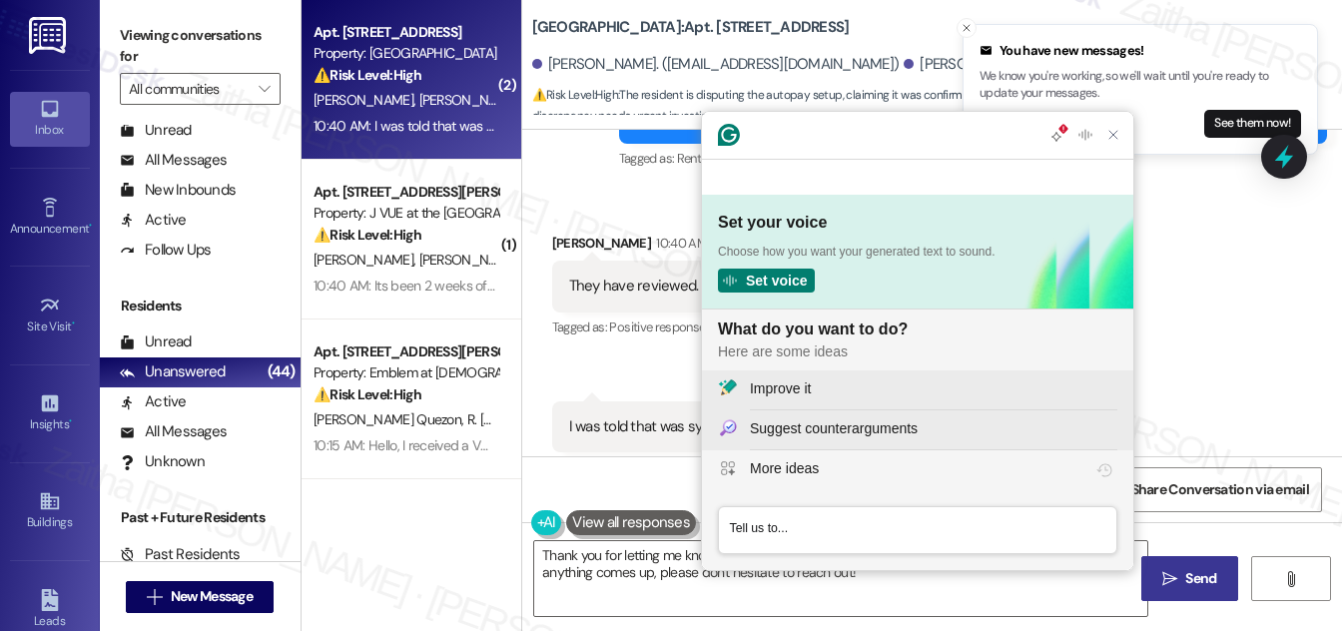
scroll to position [0, 0]
click at [845, 386] on div "Improve it" at bounding box center [933, 388] width 367 height 21
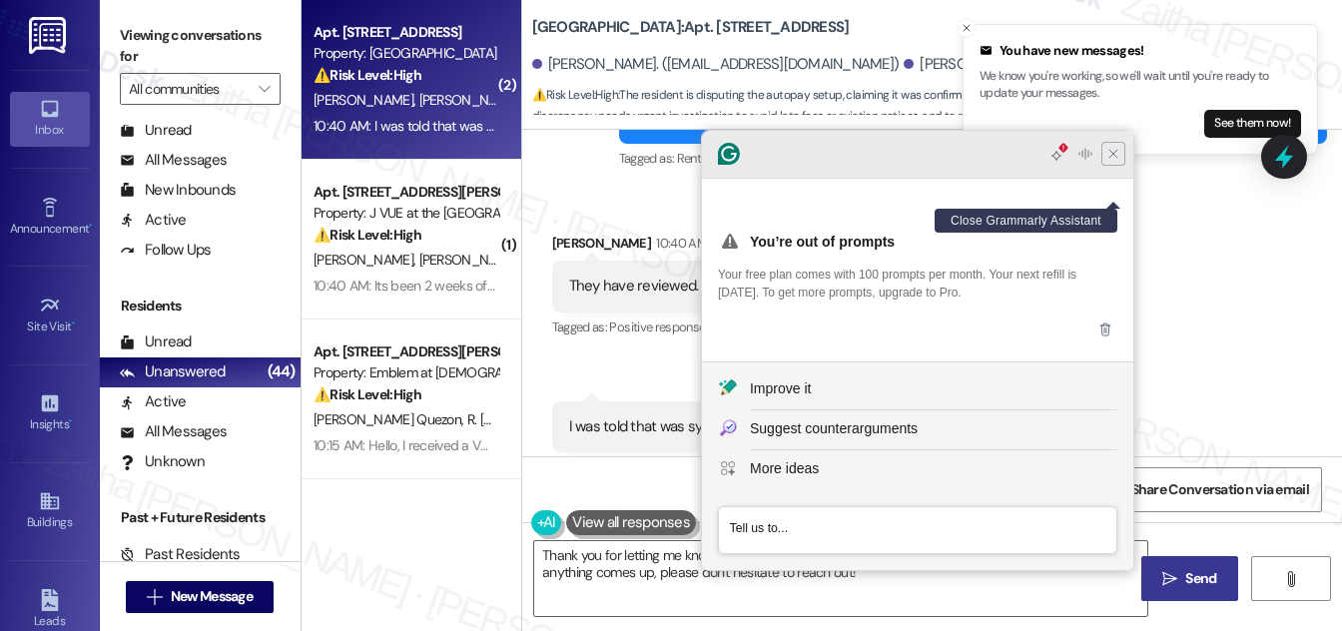
click at [1109, 162] on icon "Close Grammarly Assistant" at bounding box center [1113, 154] width 16 height 16
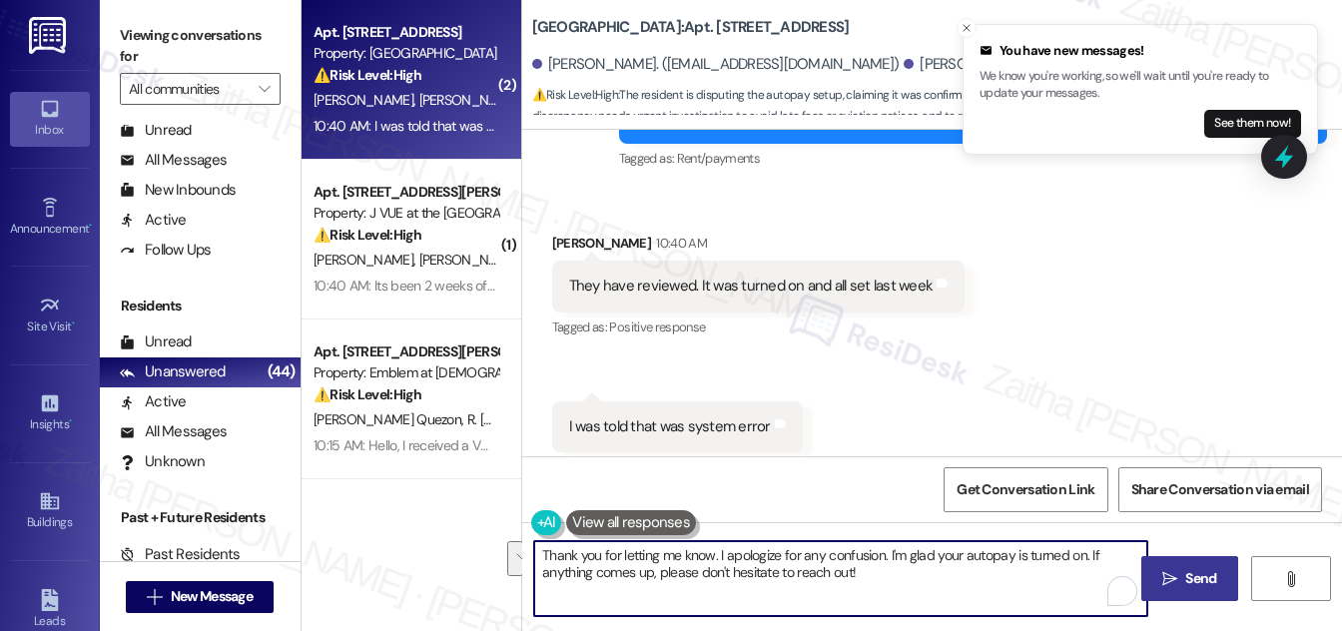
drag, startPoint x: 538, startPoint y: 553, endPoint x: 872, endPoint y: 579, distance: 334.5
click at [872, 579] on textarea "Thank you for letting me know. I apologize for any confusion. I'm glad your aut…" at bounding box center [840, 578] width 613 height 75
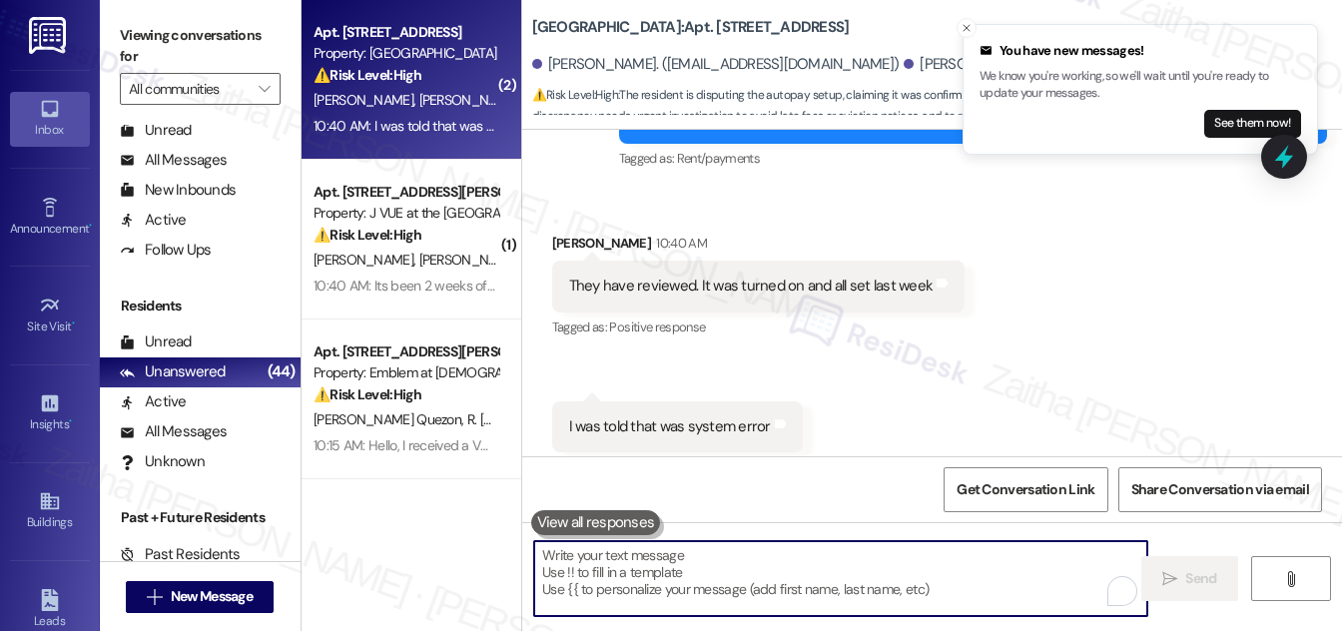
paste textarea "Thanks for letting me know. I’m sorry for any confusion, and I’m glad your auto…"
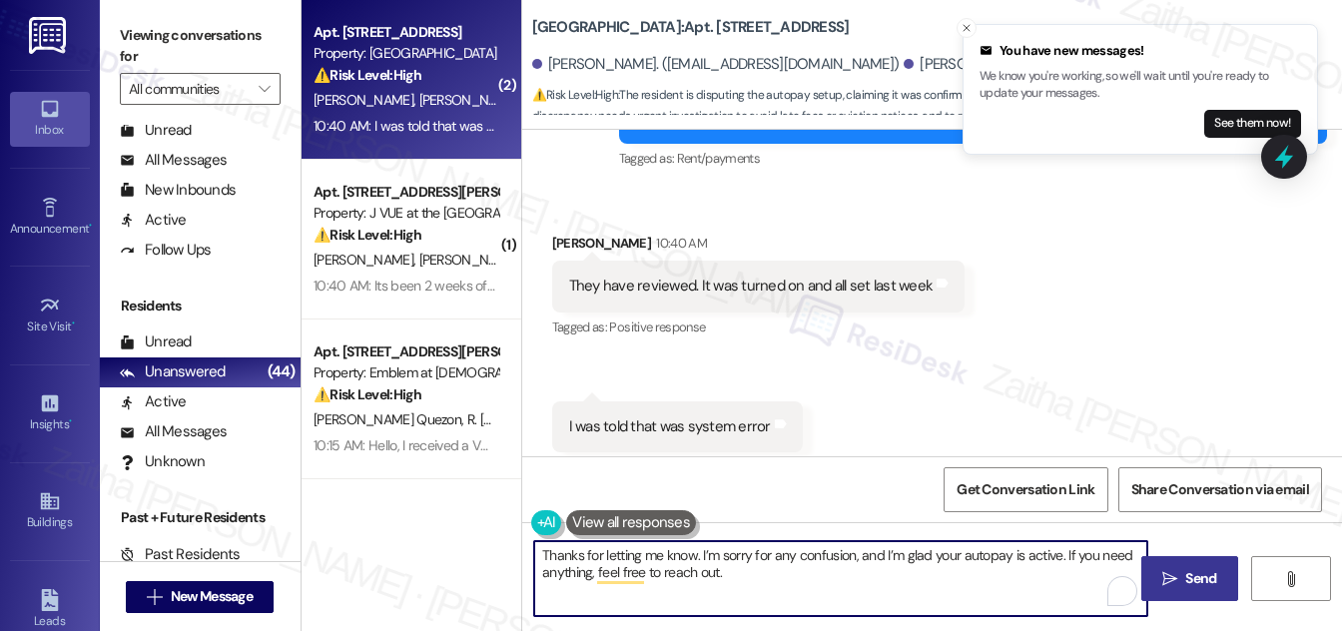
type textarea "Thanks for letting me know. I’m sorry for any confusion, and I’m glad your auto…"
drag, startPoint x: 537, startPoint y: 558, endPoint x: 720, endPoint y: 577, distance: 183.7
click at [720, 577] on textarea "Thanks for letting me know. I’m sorry for any confusion, and I’m glad your auto…" at bounding box center [840, 578] width 613 height 75
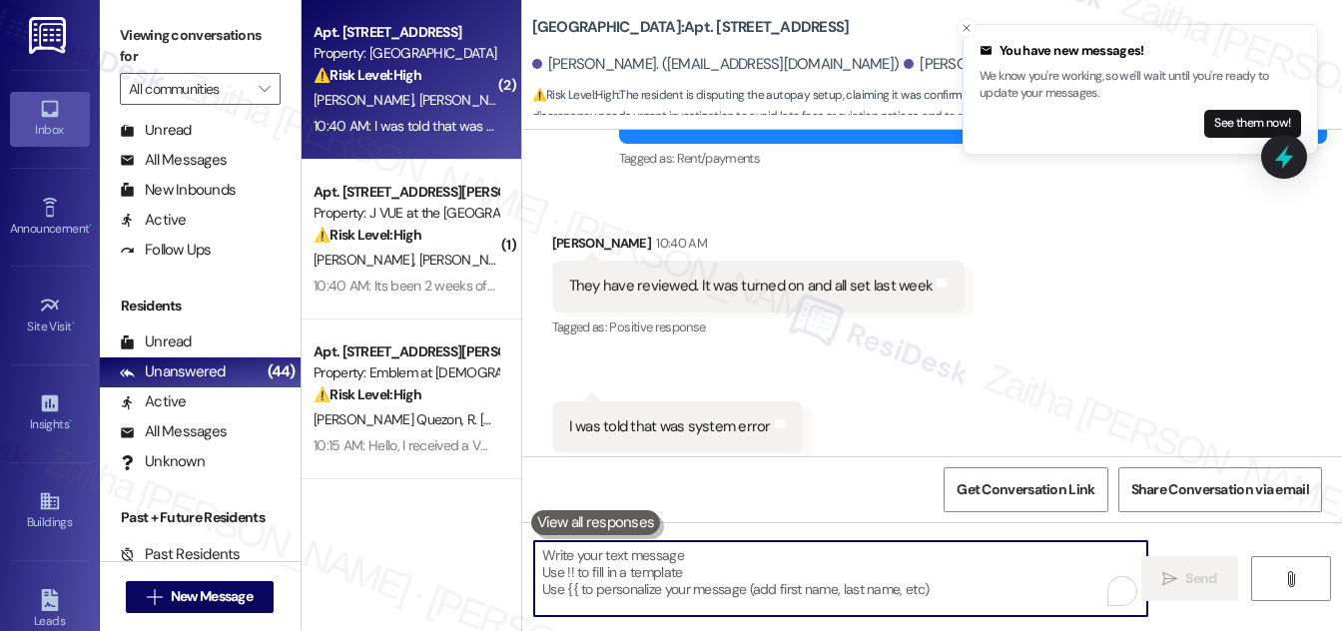
paste textarea "Thank you for letting me know. I apologize for any confusion, and I’m glad to h…"
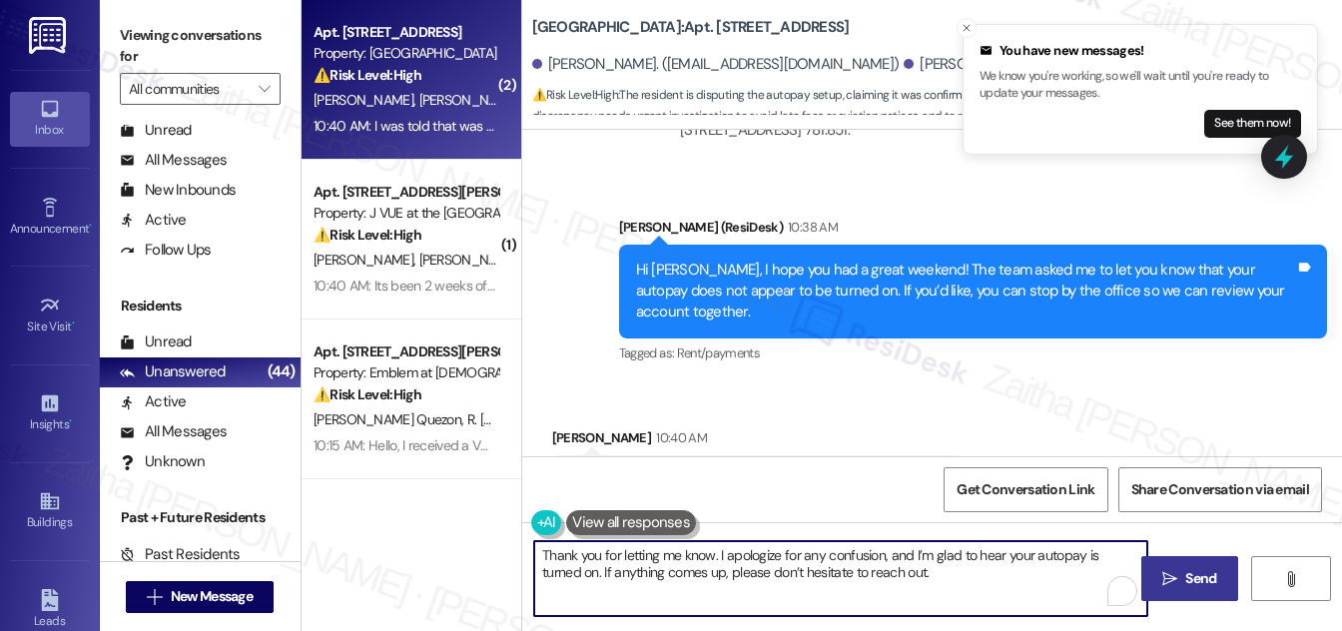
scroll to position [3484, 0]
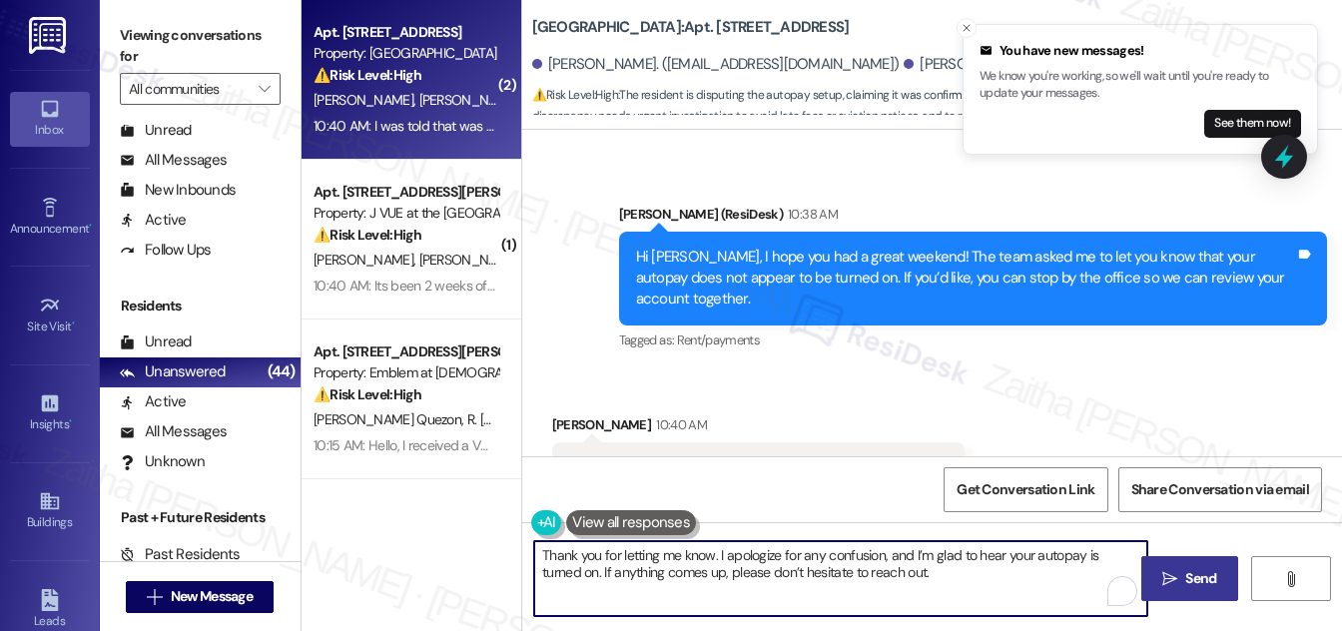
type textarea "Thank you for letting me know. I apologize for any confusion, and I’m glad to h…"
click at [1198, 569] on span "Send" at bounding box center [1200, 578] width 31 height 21
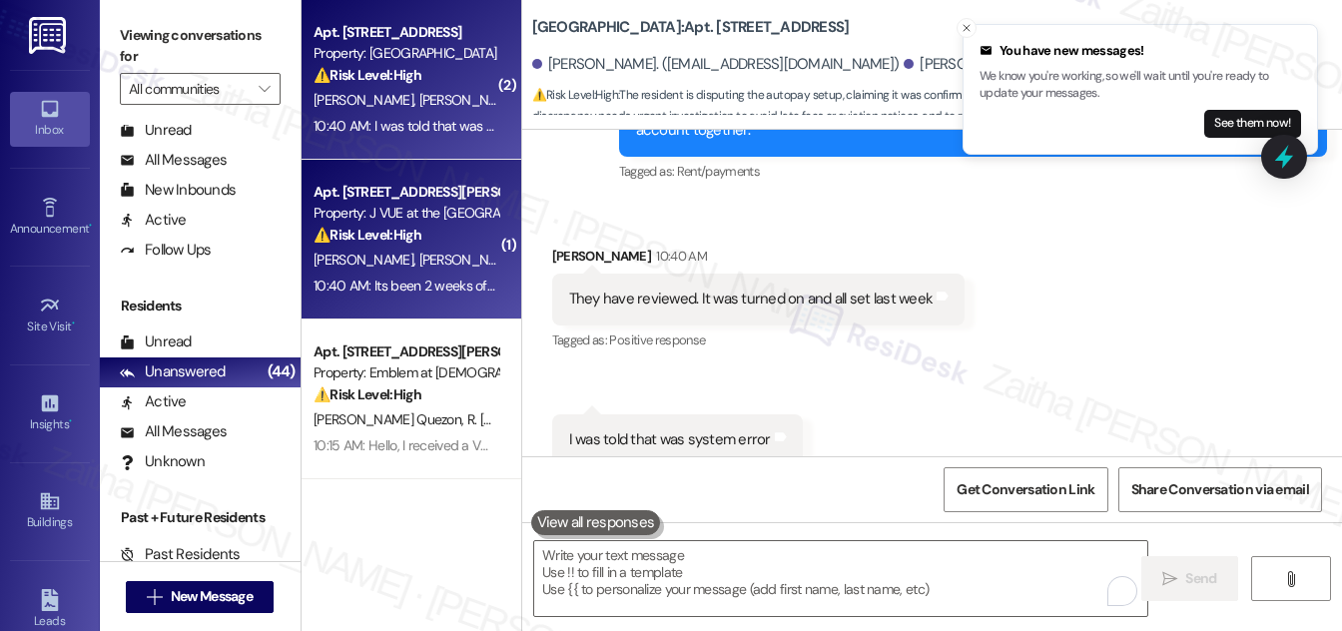
scroll to position [3665, 0]
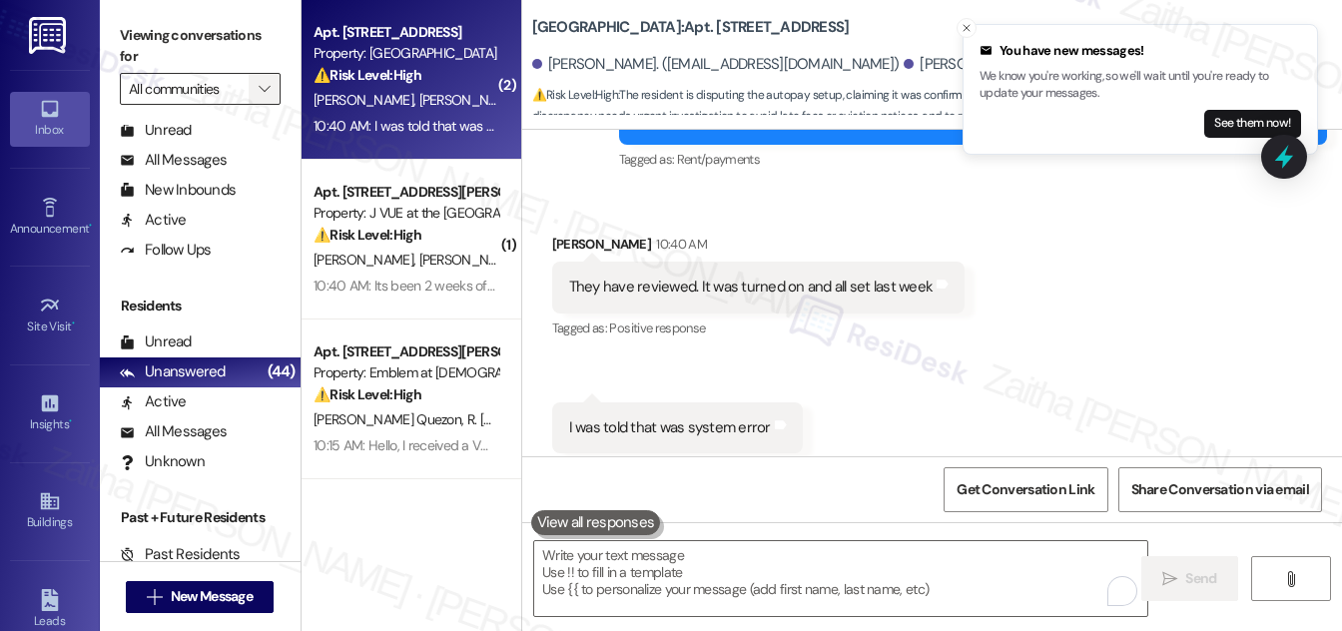
click at [255, 89] on span "" at bounding box center [264, 89] width 19 height 32
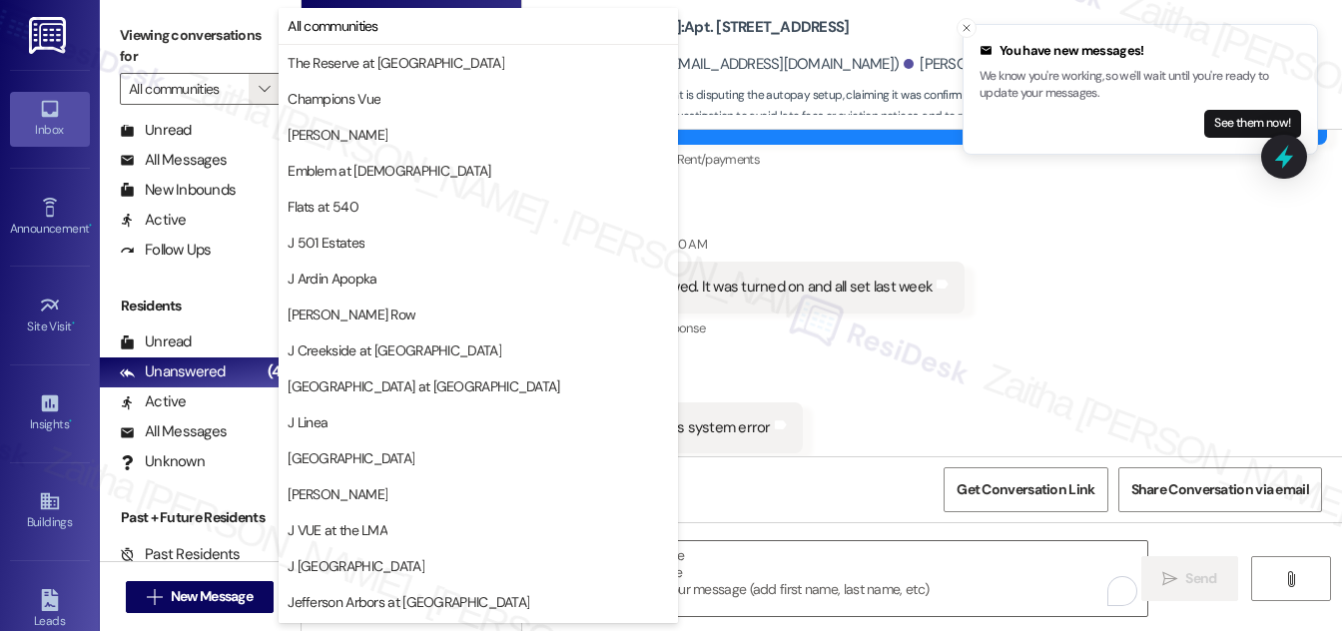
click at [968, 300] on div "Received via SMS [PERSON_NAME] 10:40 AM They have reviewed. It was turned on an…" at bounding box center [932, 343] width 820 height 309
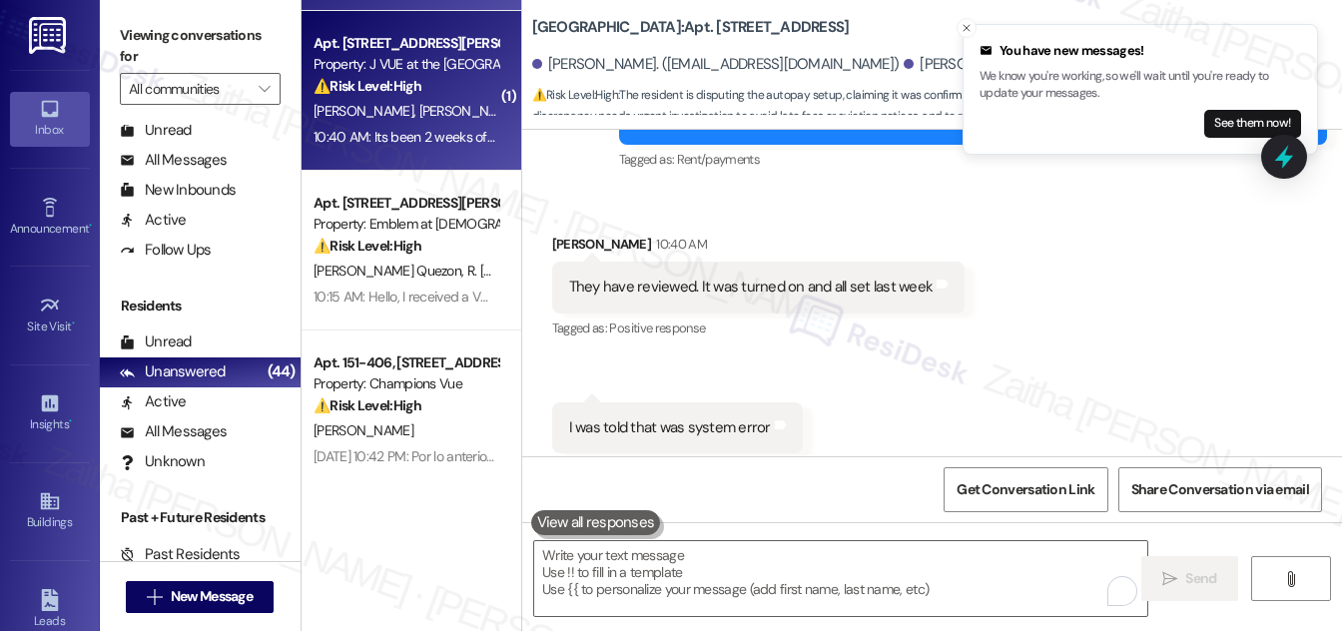
scroll to position [181, 0]
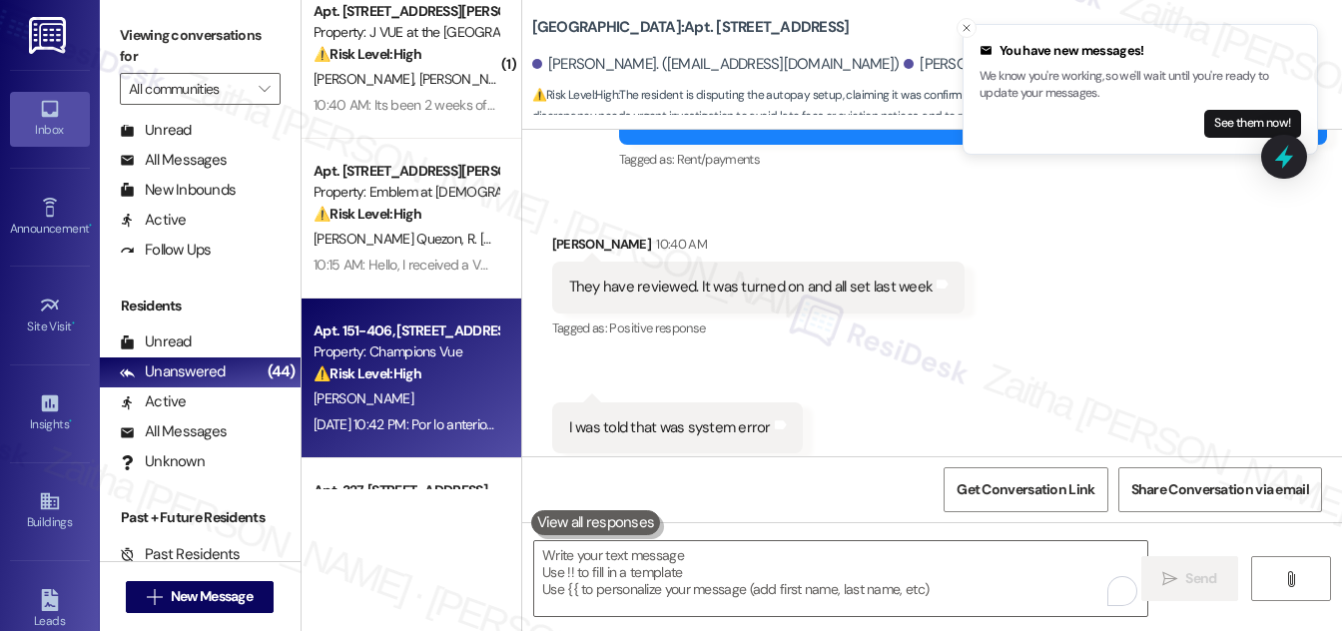
click at [453, 382] on div "⚠️ Risk Level: High The resident is reporting that their television is not work…" at bounding box center [405, 373] width 185 height 21
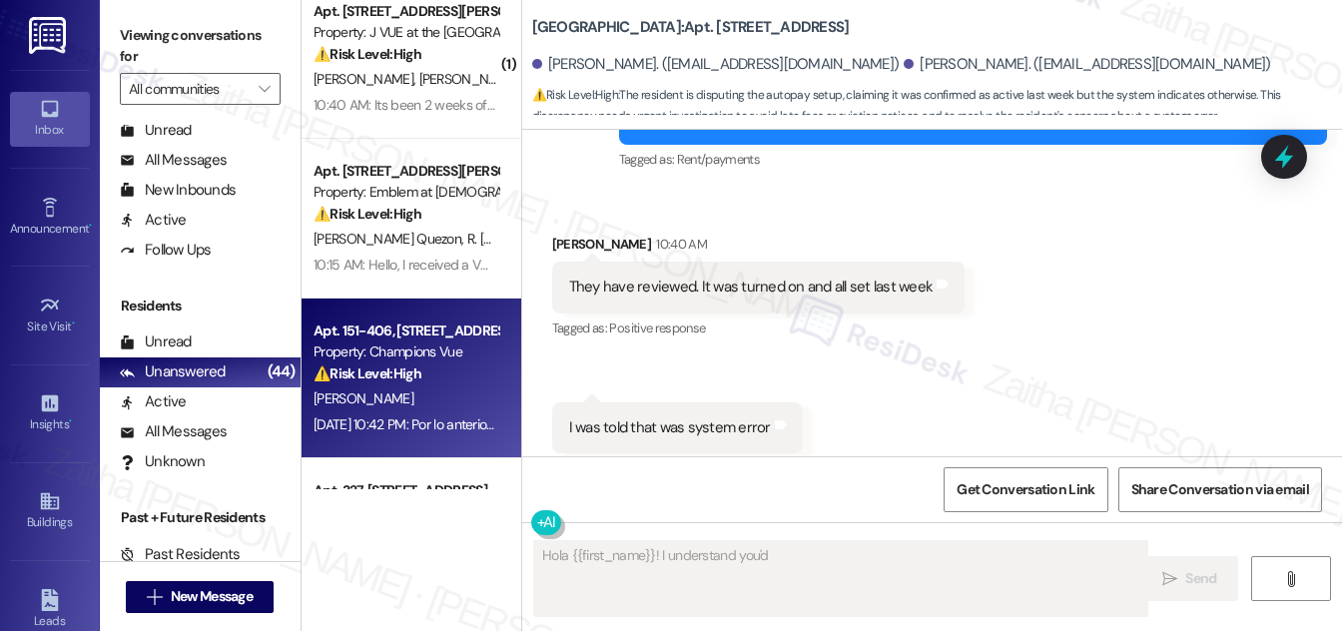
scroll to position [484, 0]
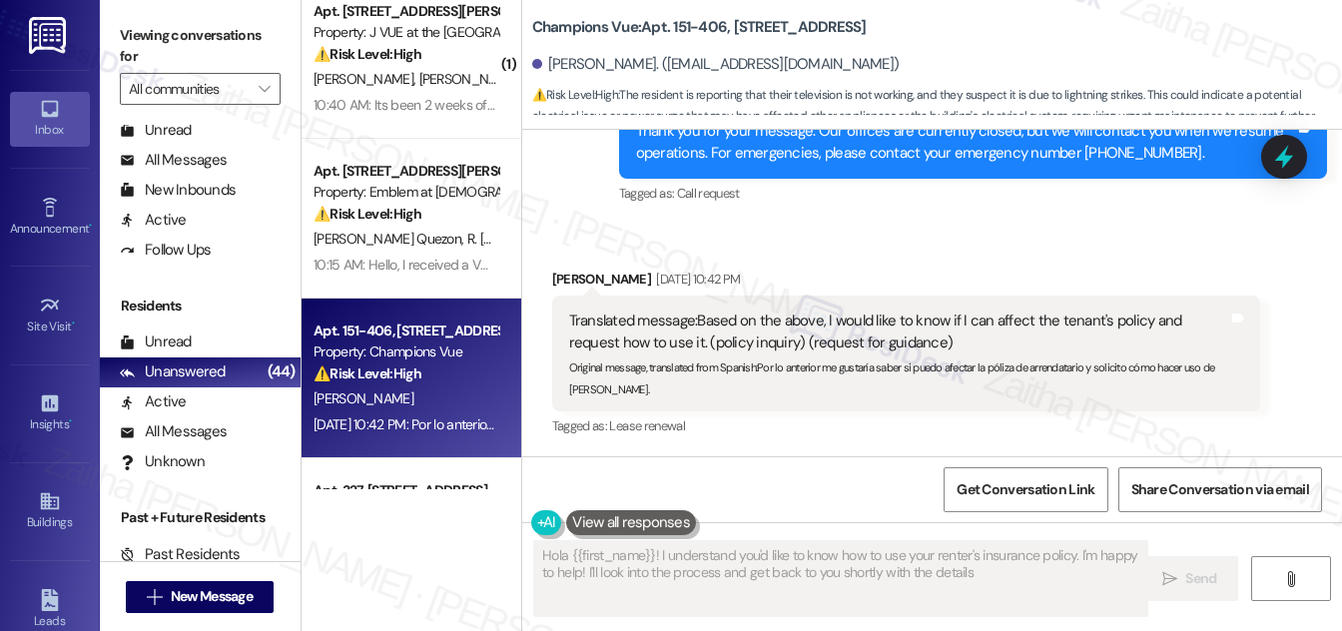
type textarea "Hola {{first_name}}! I understand you'd like to know how to use your renter's i…"
drag, startPoint x: 1290, startPoint y: 161, endPoint x: 735, endPoint y: 217, distance: 557.9
click at [1289, 161] on icon at bounding box center [1284, 157] width 18 height 24
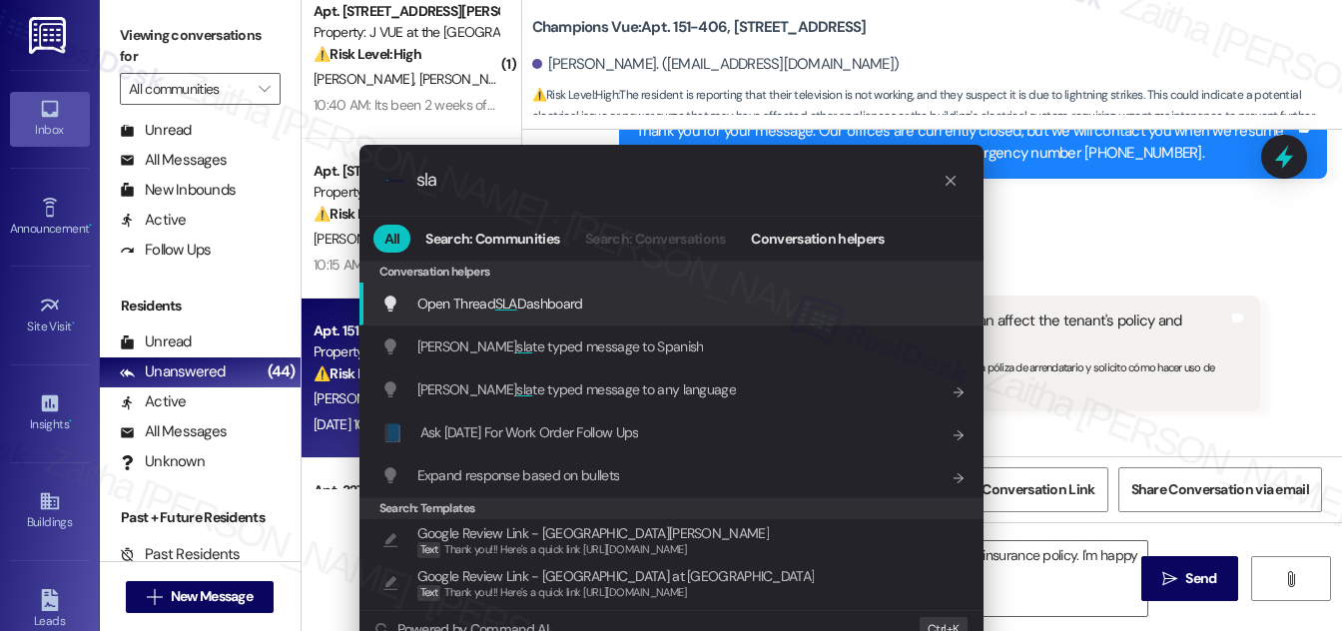
type input "sla"
click at [479, 300] on span "Open Thread SLA Dashboard" at bounding box center [500, 304] width 166 height 18
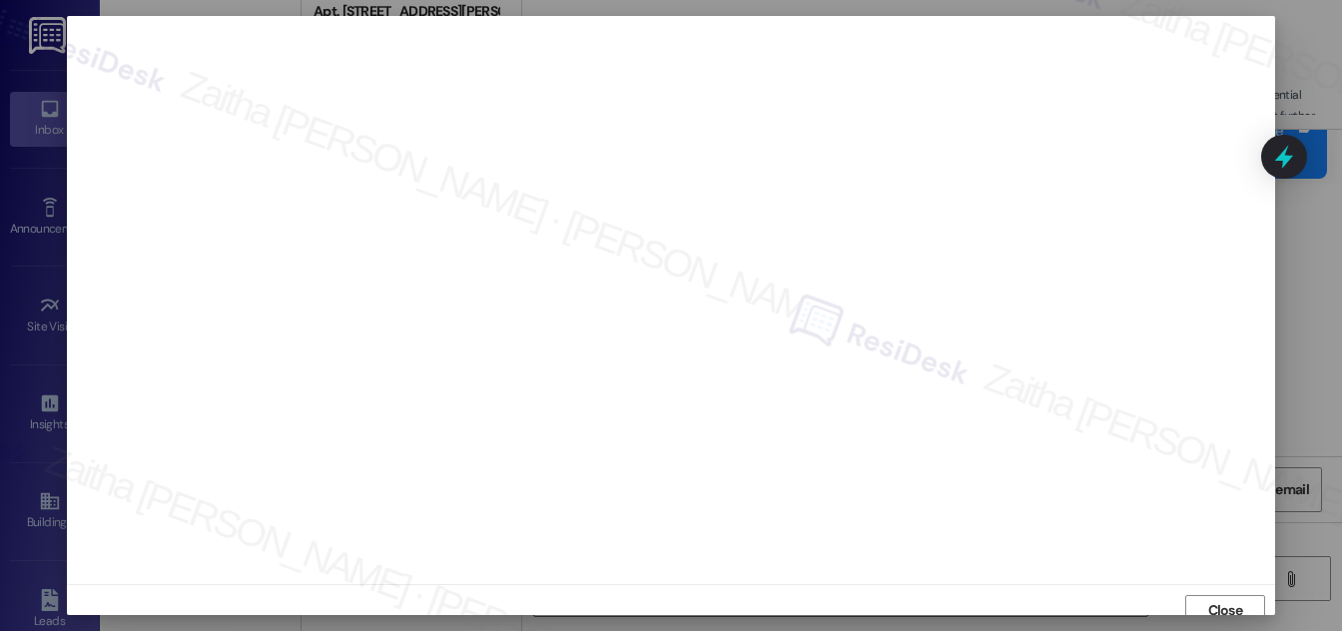
scroll to position [11, 0]
click at [1219, 603] on span "Close" at bounding box center [1225, 599] width 35 height 21
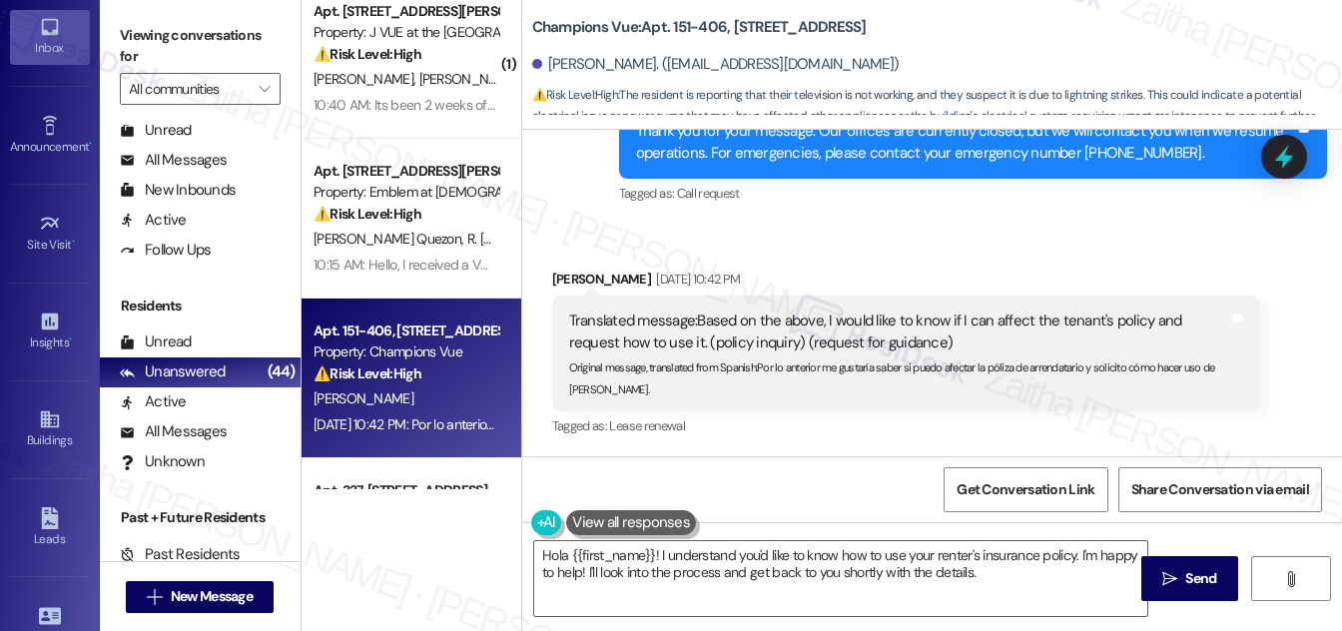
scroll to position [411, 0]
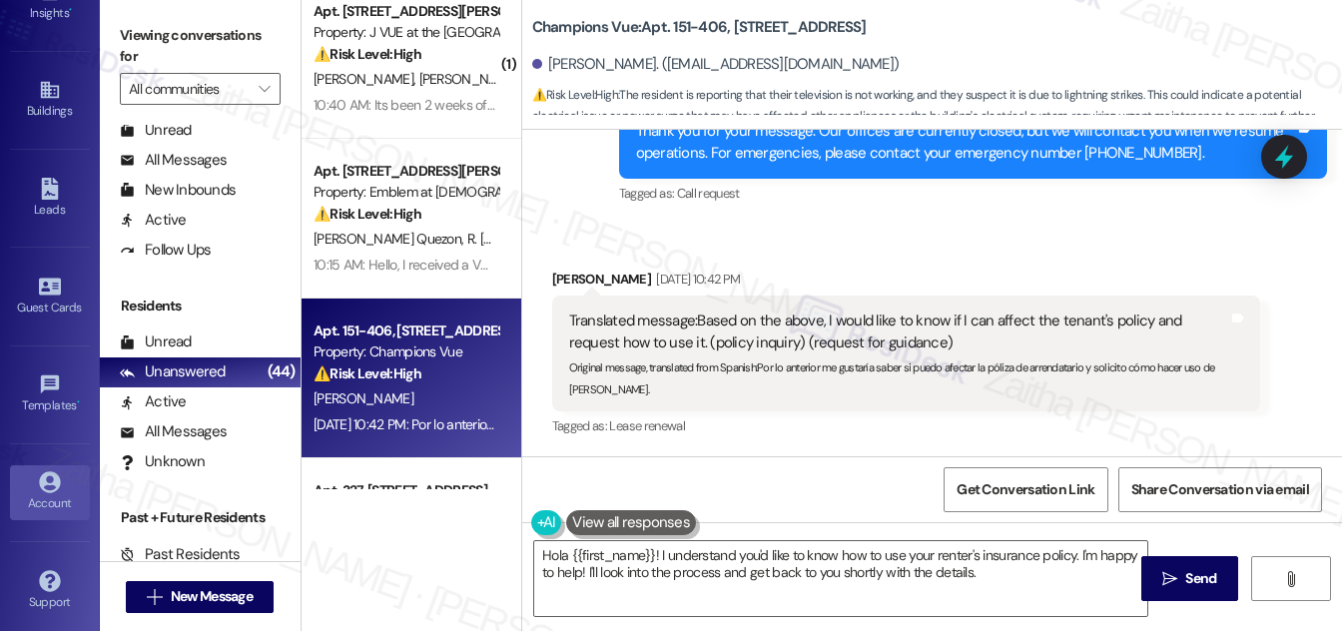
click at [37, 495] on div "Account" at bounding box center [50, 503] width 100 height 20
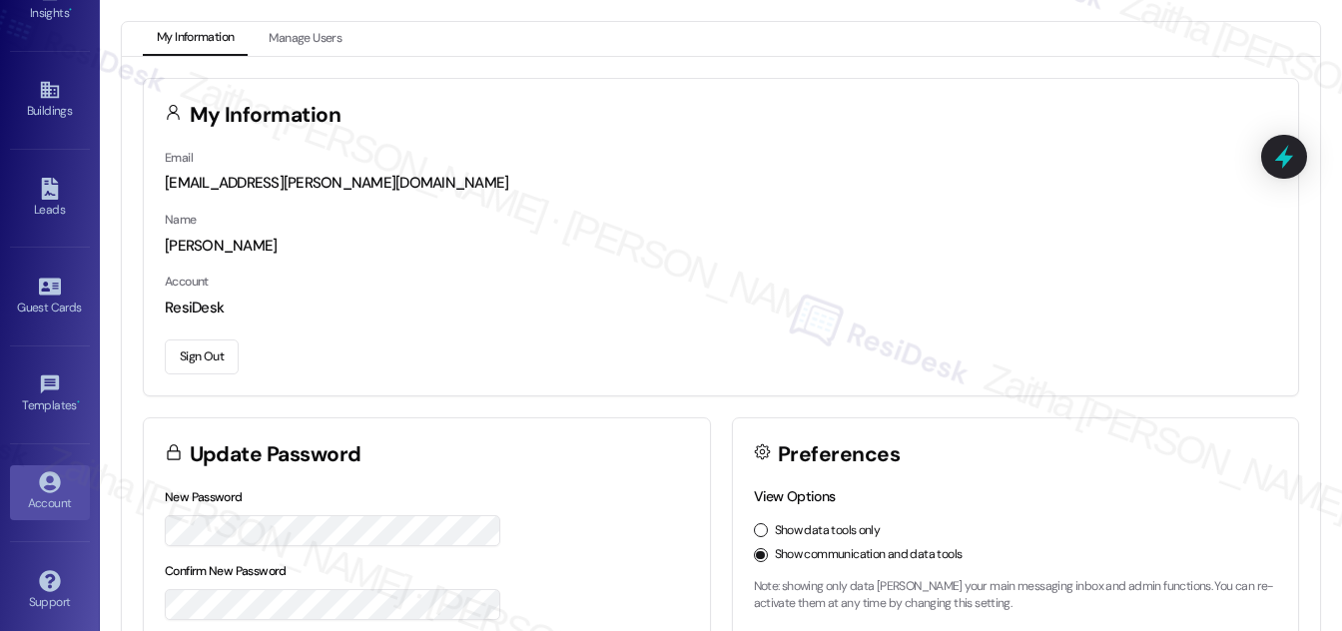
click at [194, 352] on button "Sign Out" at bounding box center [202, 356] width 74 height 35
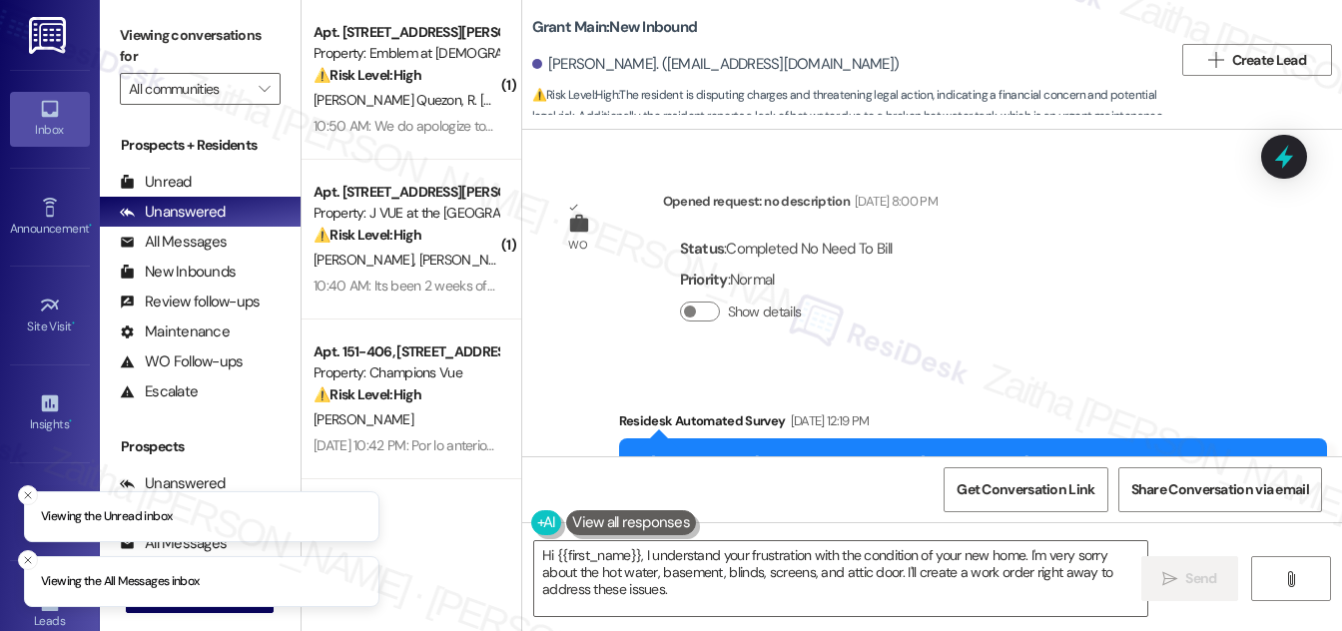
scroll to position [1334, 0]
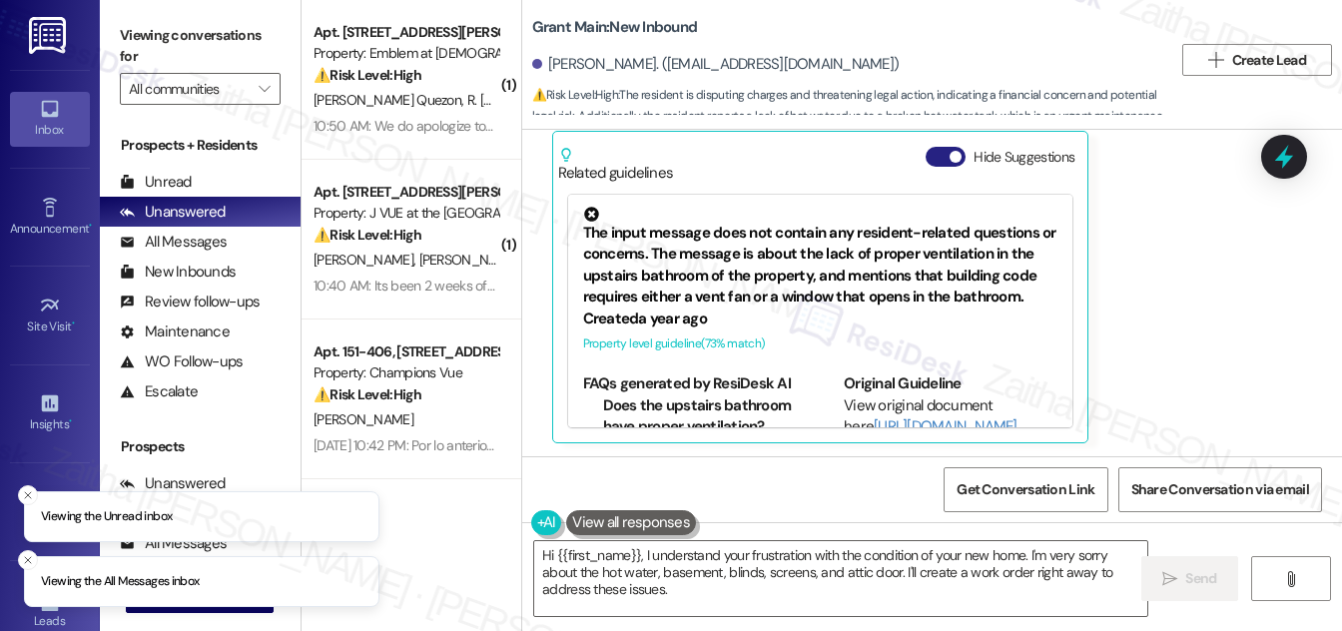
click at [931, 151] on button "Hide Suggestions" at bounding box center [945, 157] width 40 height 20
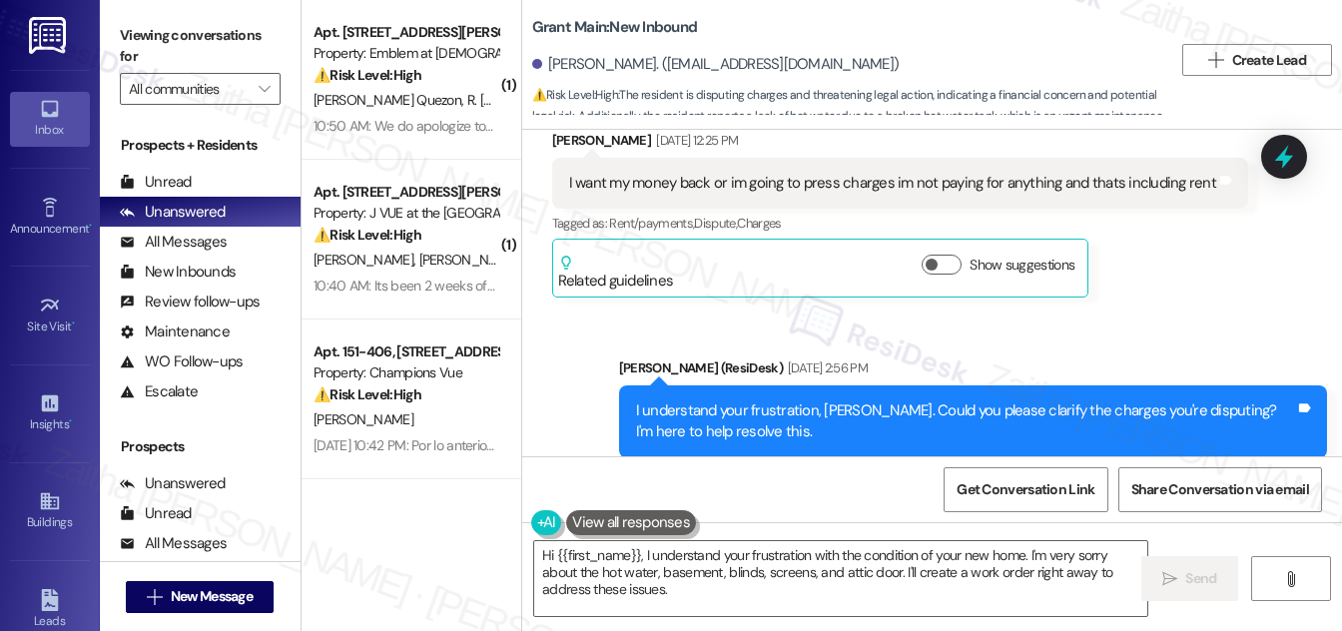
scroll to position [447, 0]
